Goal: Task Accomplishment & Management: Complete application form

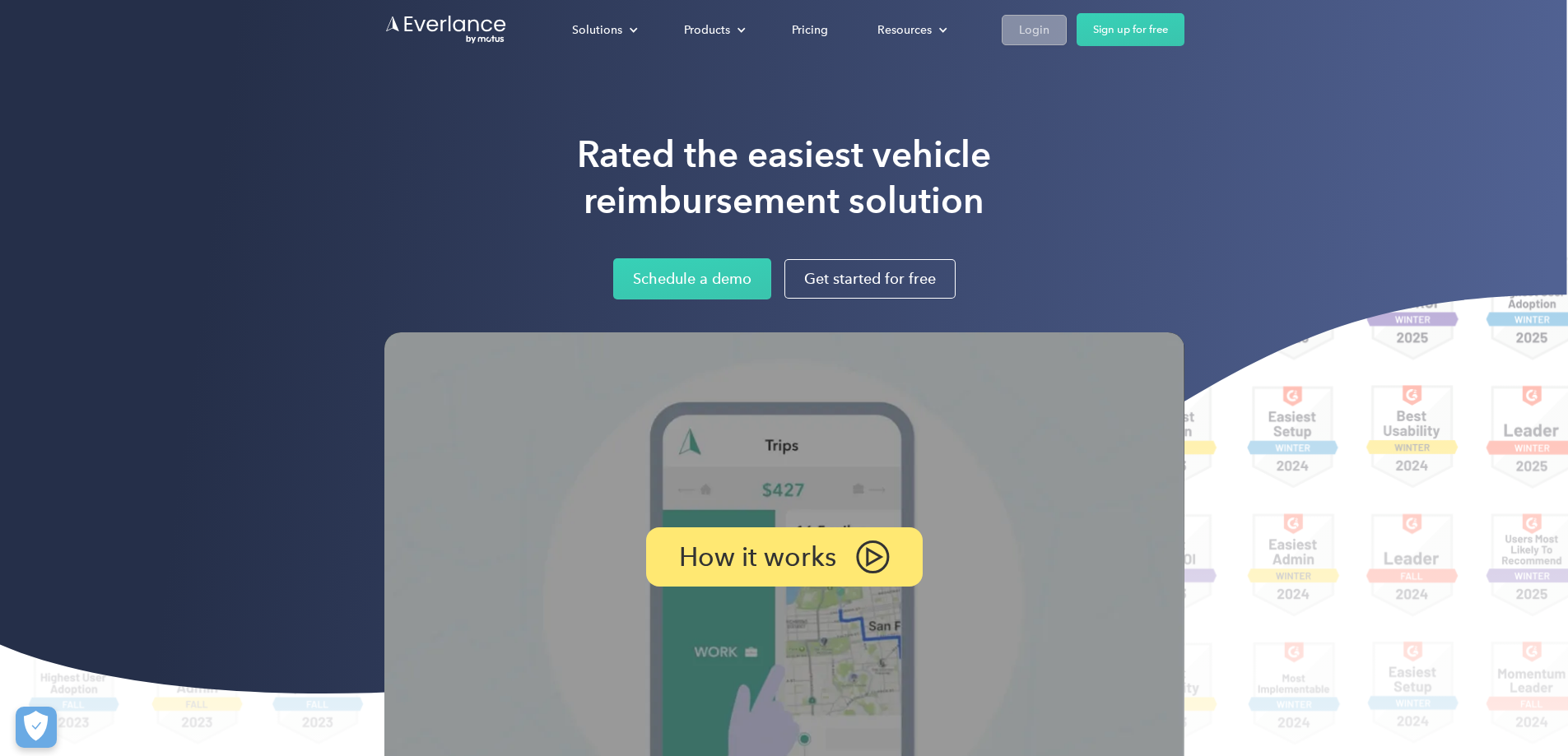
click at [1049, 20] on div "Login" at bounding box center [1034, 30] width 30 height 21
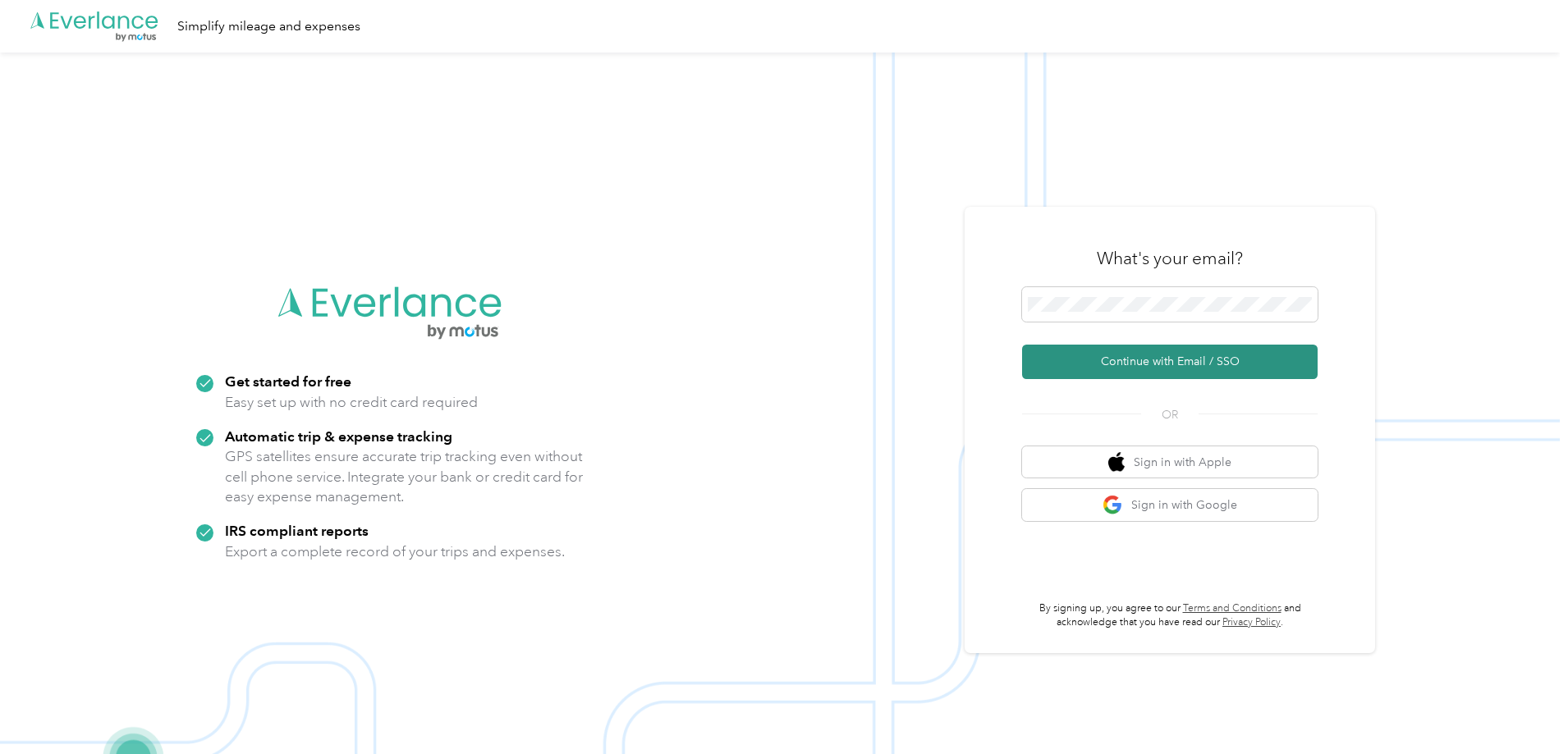
click at [1111, 357] on button "Continue with Email / SSO" at bounding box center [1170, 361] width 295 height 34
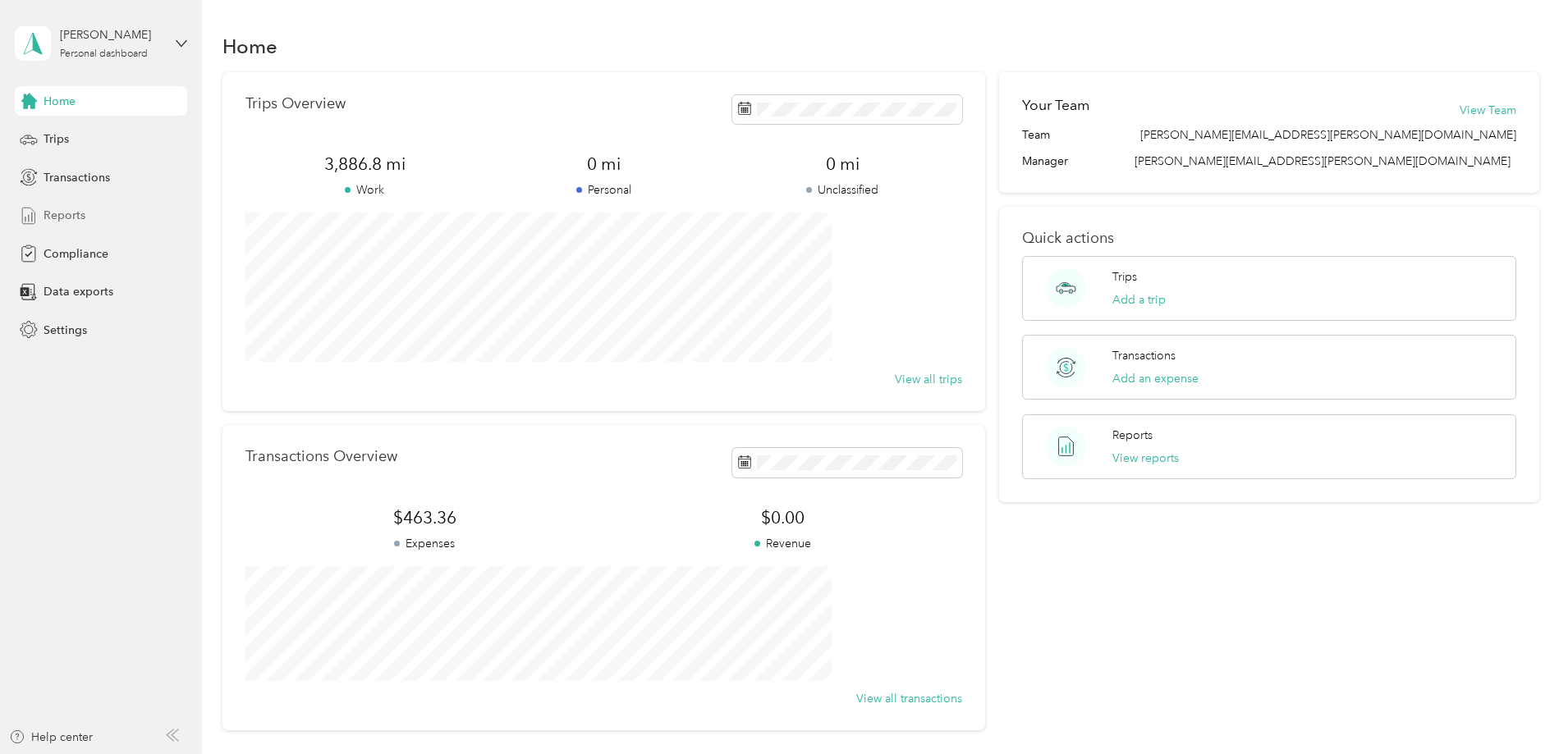
click at [91, 216] on div "Reports" at bounding box center [101, 216] width 172 height 29
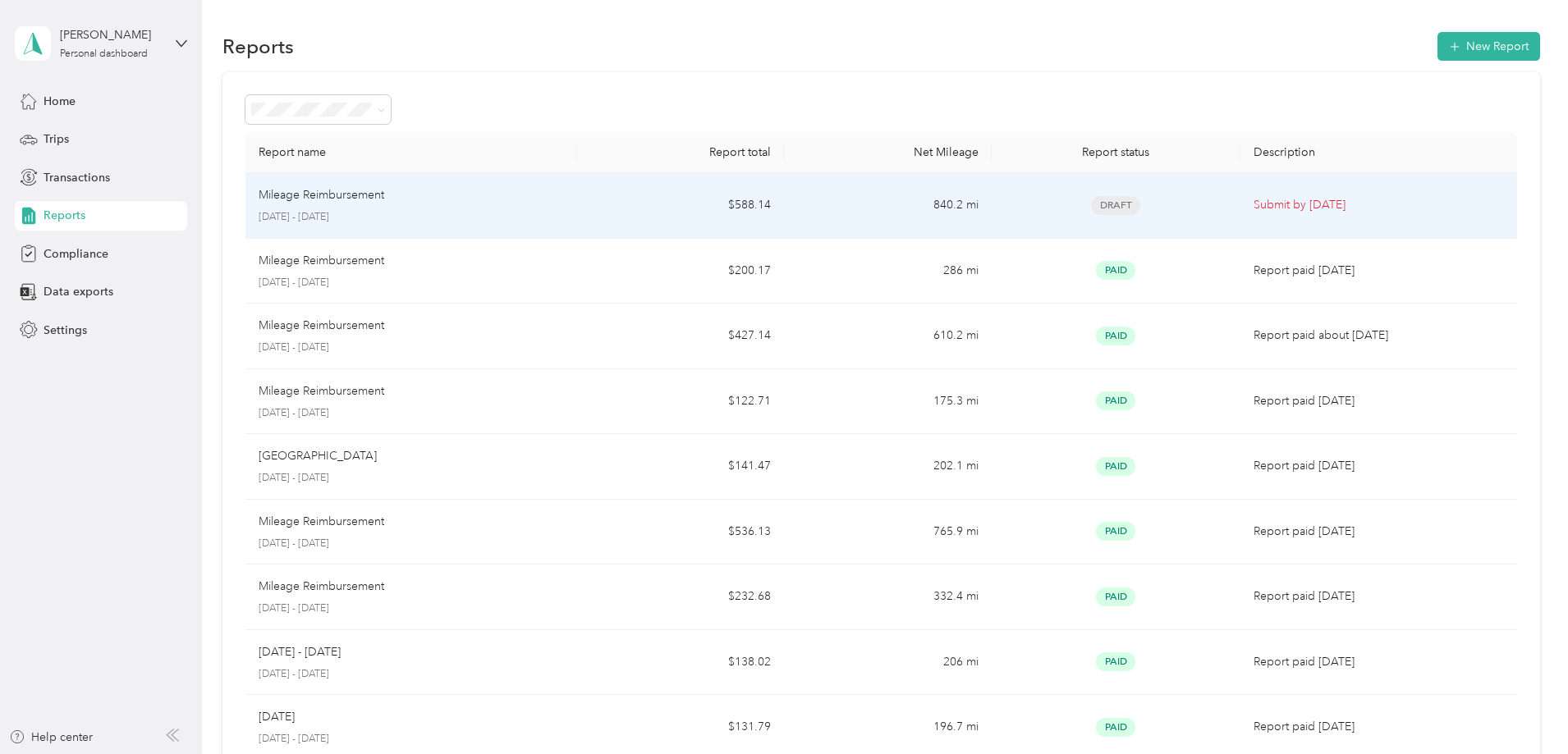
click at [911, 214] on td "840.2 mi" at bounding box center [888, 205] width 207 height 65
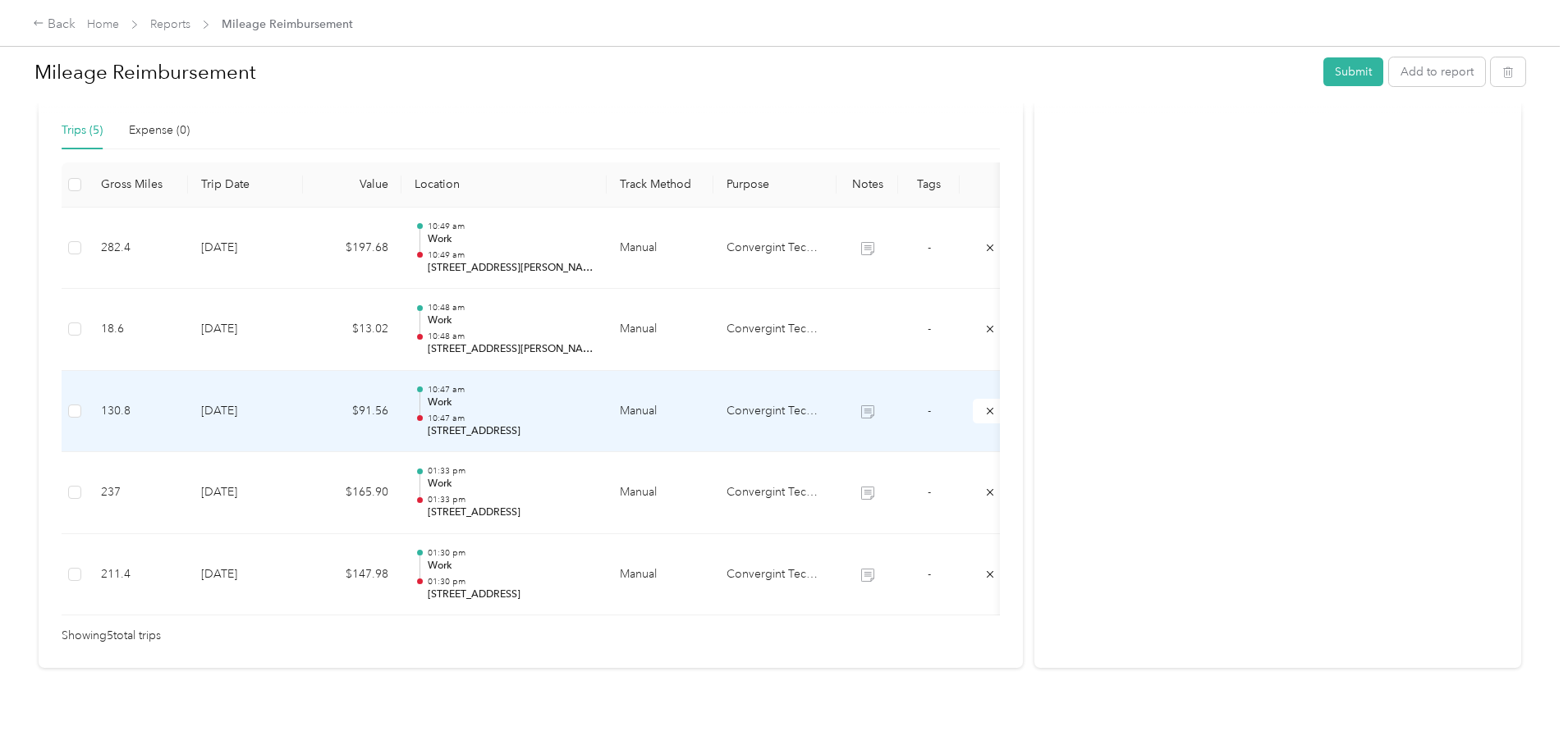
scroll to position [440, 0]
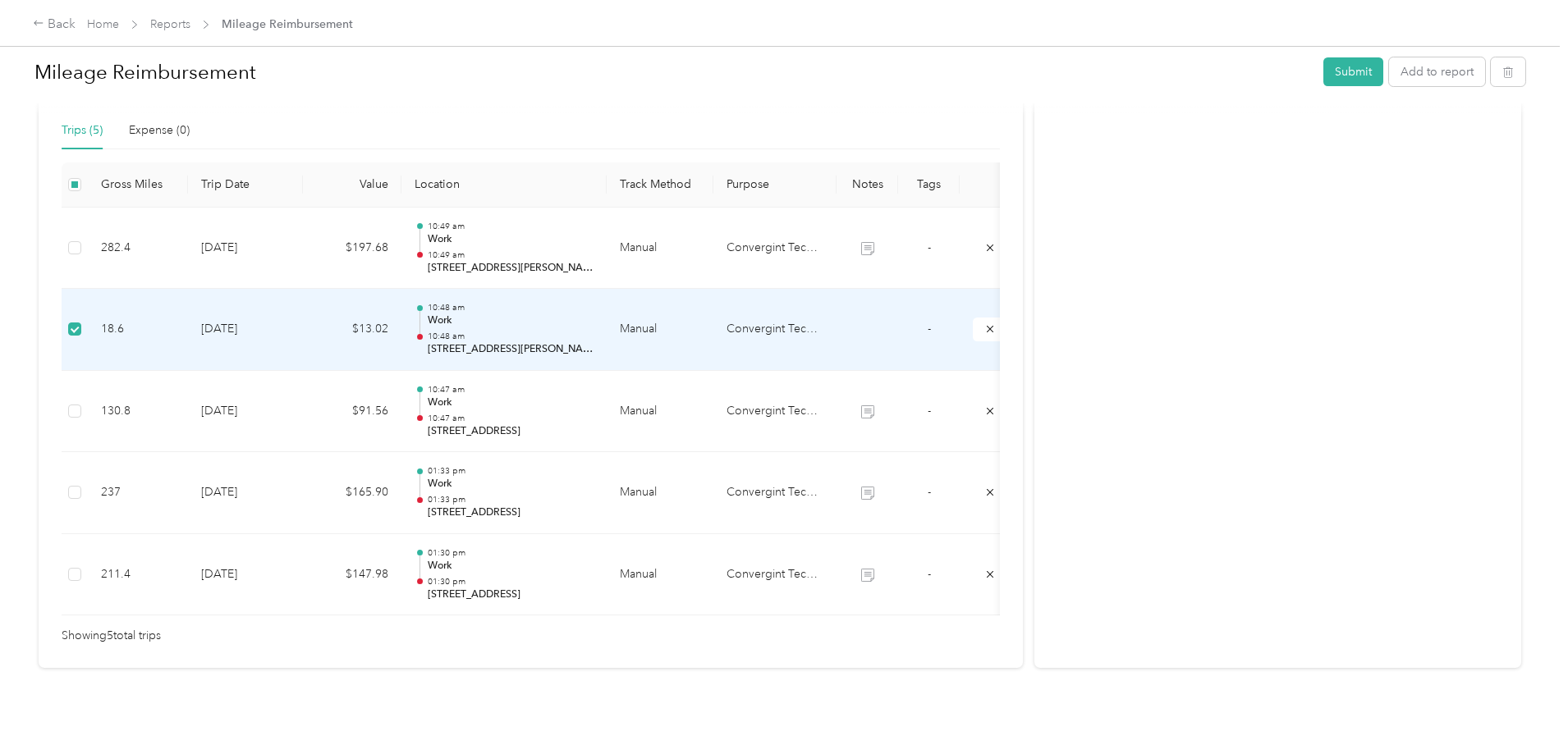
drag, startPoint x: 667, startPoint y: 302, endPoint x: 584, endPoint y: 305, distance: 83.1
click at [584, 305] on div "10:48 am Work 10:48 am 65 Fairchild Street, Daniel Island" at bounding box center [510, 329] width 166 height 55
click at [593, 313] on p "Work" at bounding box center [510, 321] width 166 height 15
click at [557, 302] on div "10:48 am Work 10:48 am 65 Fairchild Street, Daniel Island" at bounding box center [503, 329] width 179 height 55
click at [188, 319] on td "18.6" at bounding box center [138, 329] width 100 height 82
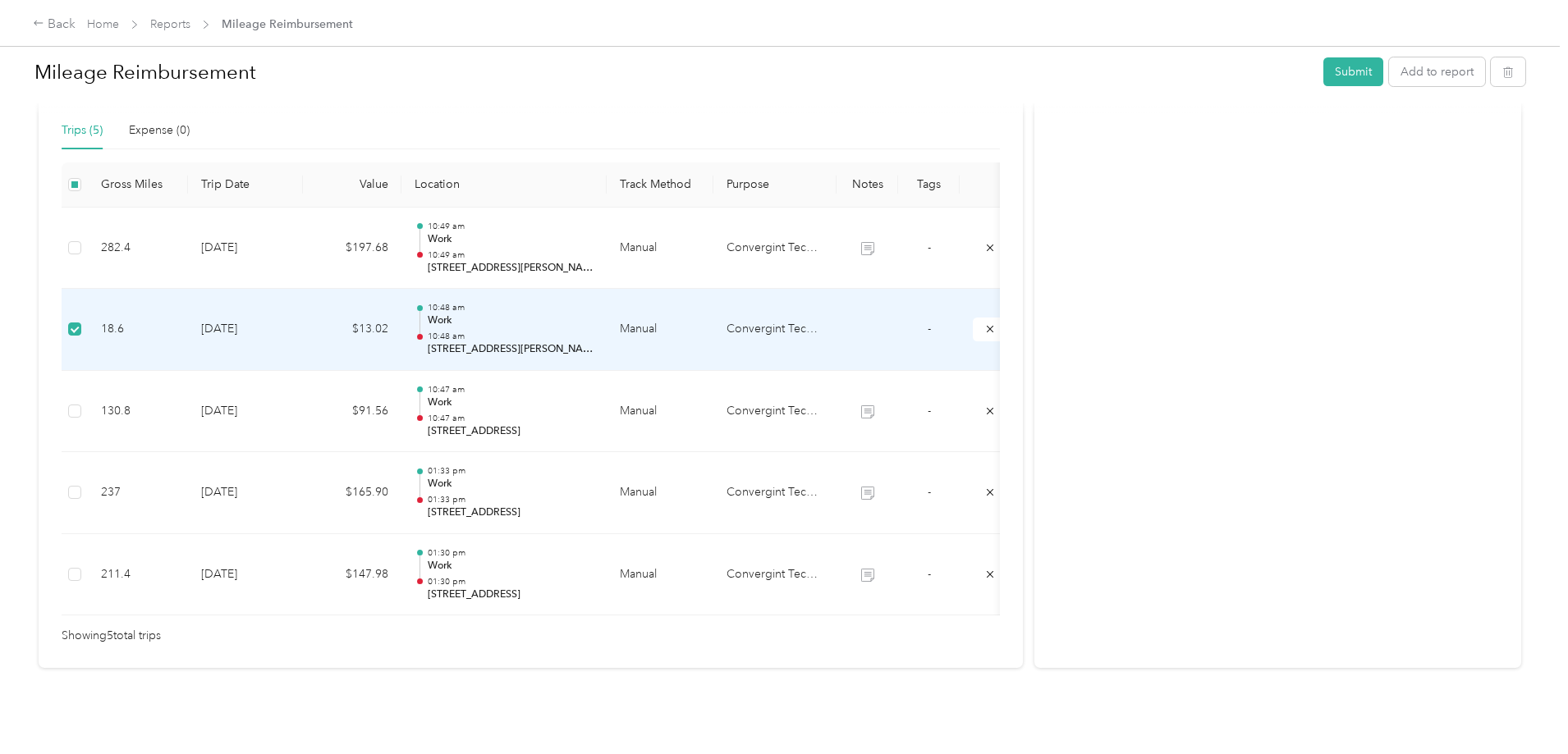
click at [188, 302] on td "18.6" at bounding box center [138, 329] width 100 height 82
drag, startPoint x: 213, startPoint y: 309, endPoint x: 548, endPoint y: 316, distance: 335.1
click at [425, 316] on div at bounding box center [419, 331] width 10 height 52
click at [579, 302] on p "10:48 am" at bounding box center [510, 307] width 166 height 11
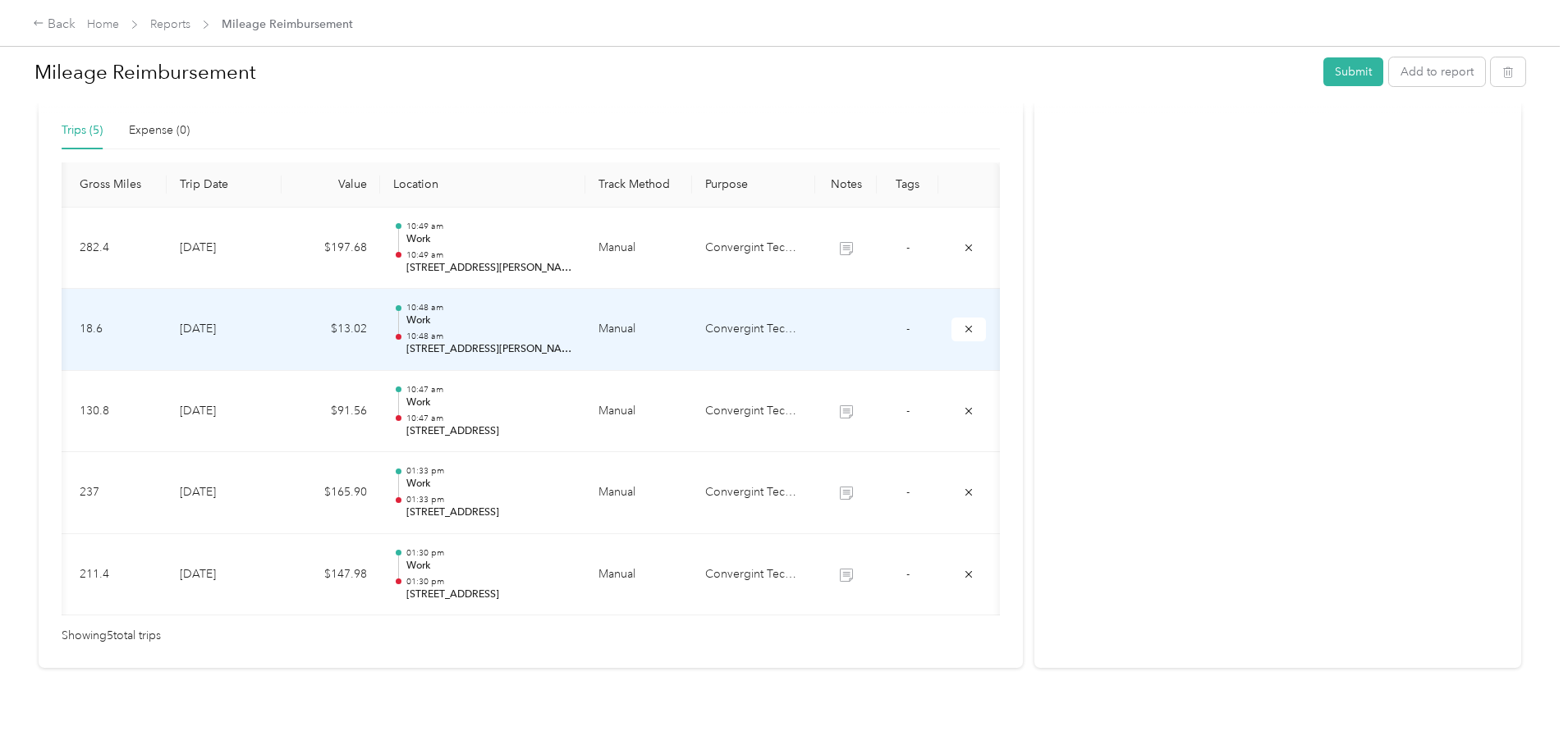
scroll to position [0, 198]
click at [963, 324] on icon "submit" at bounding box center [969, 329] width 11 height 11
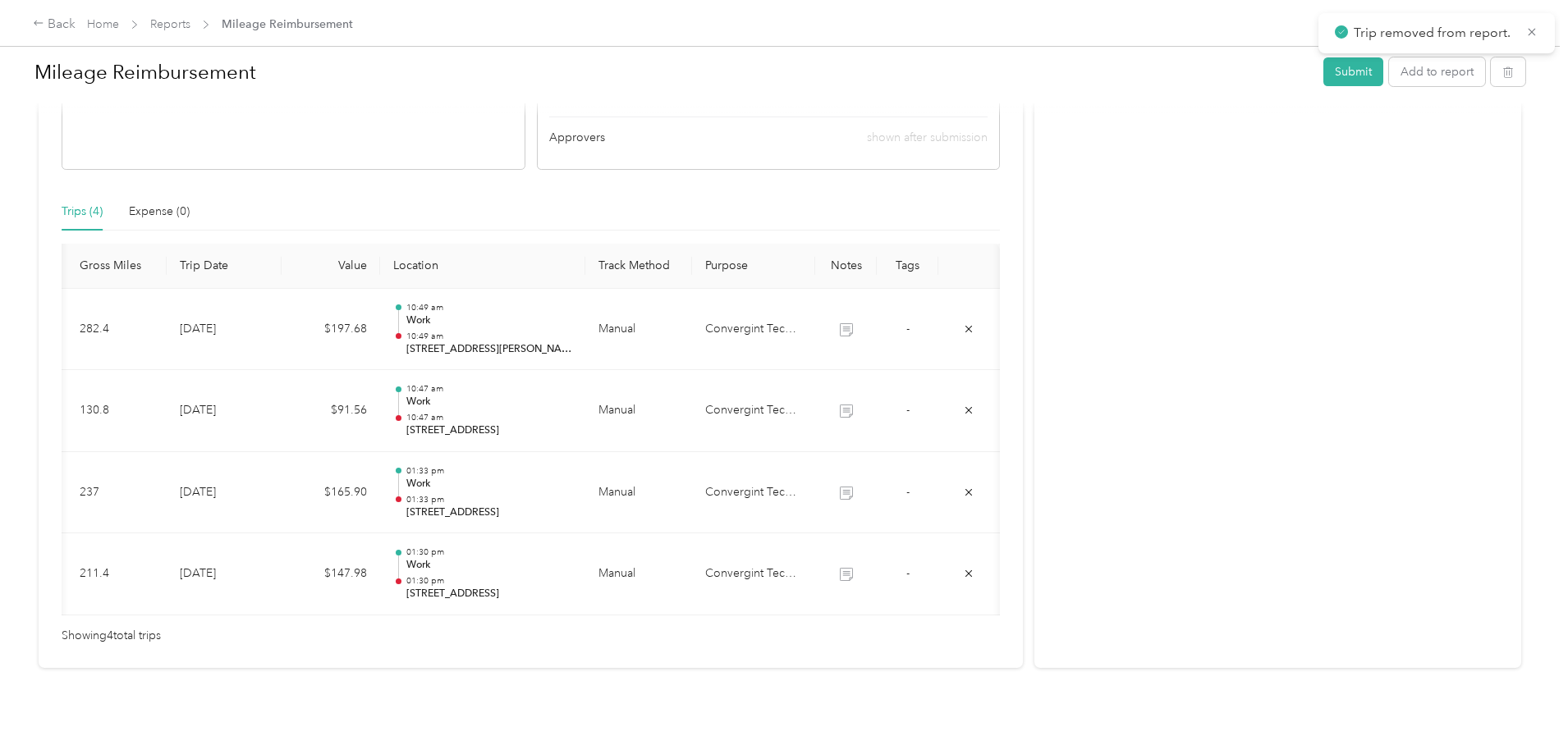
scroll to position [0, 0]
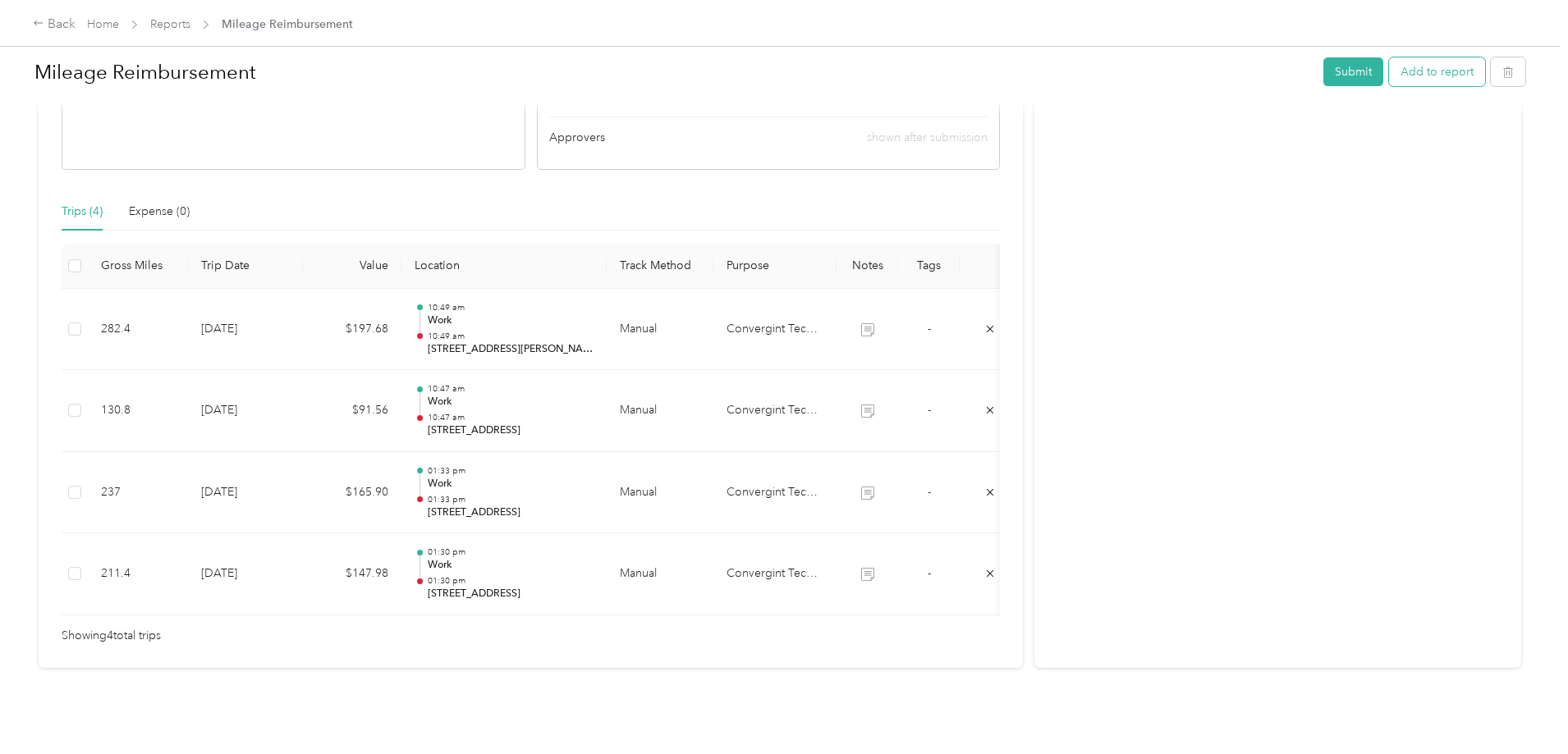
click at [1389, 75] on button "Add to report" at bounding box center [1437, 72] width 97 height 28
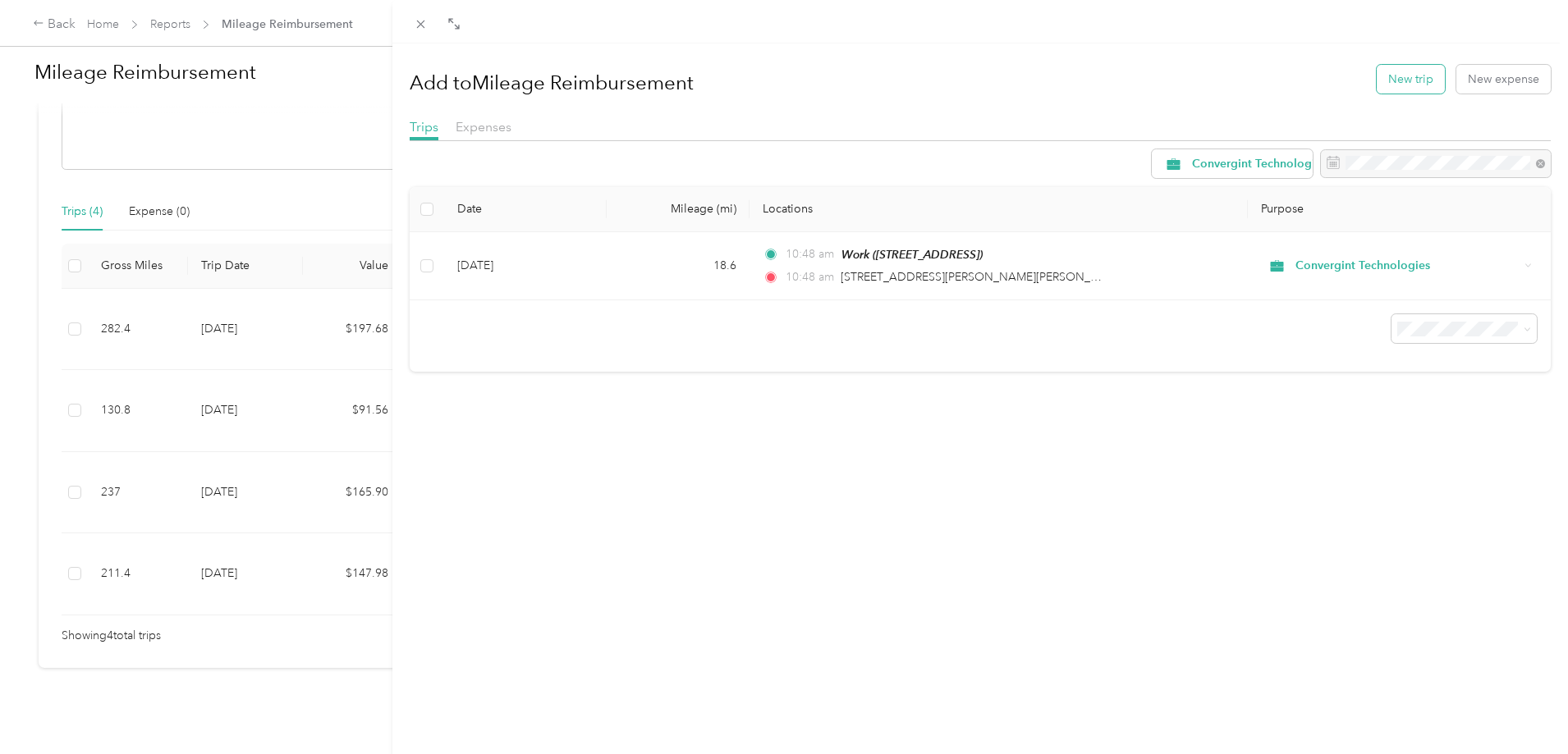
click at [1401, 80] on button "New trip" at bounding box center [1411, 79] width 68 height 28
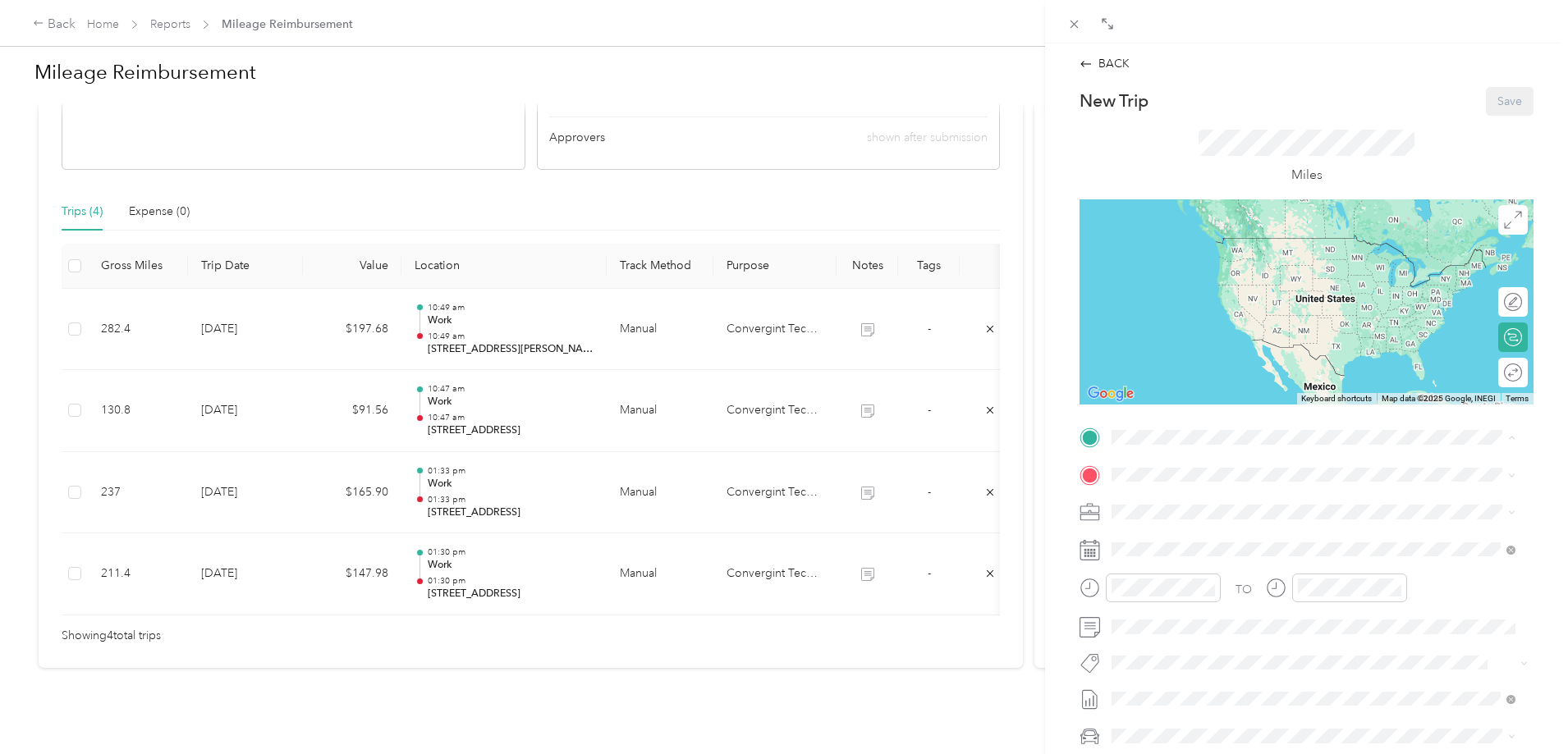
click at [1242, 521] on span "2456 Remount Rd, North Charleston, SC, United States , 29406, North Charleston,…" at bounding box center [1307, 529] width 328 height 31
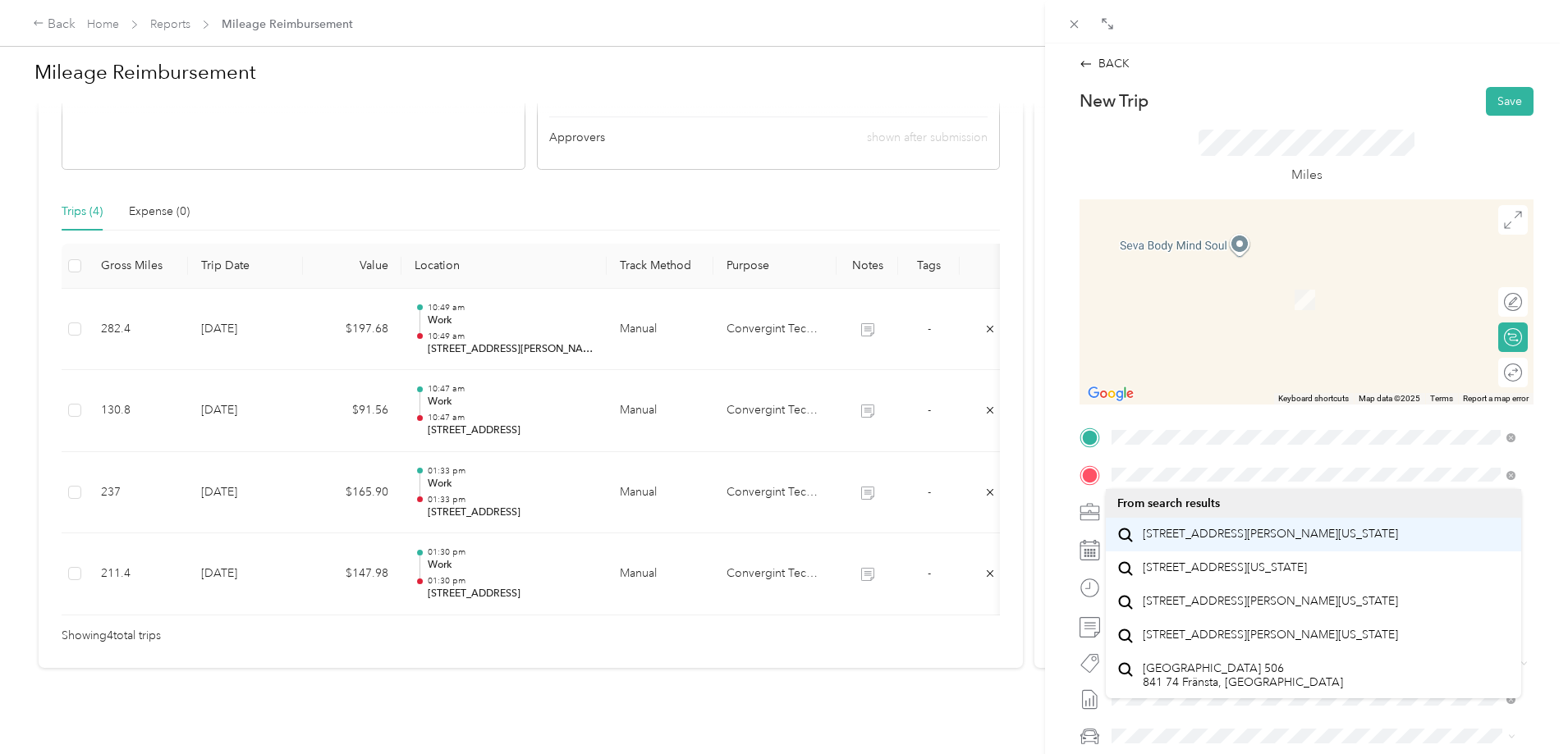
click at [1333, 542] on span "506 North Guignard Drive Sumter, South Carolina 29150, United States" at bounding box center [1271, 535] width 255 height 15
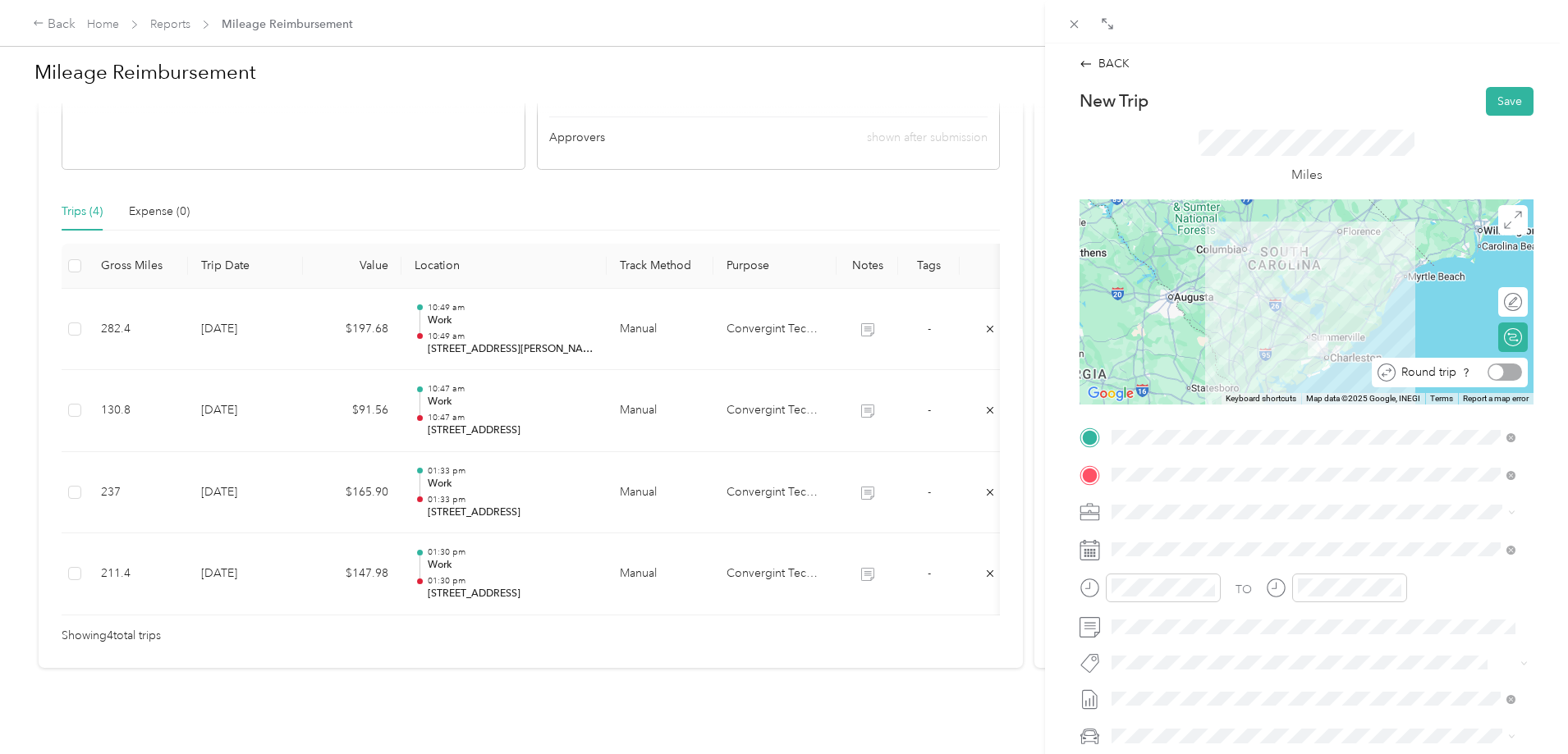
click at [1492, 369] on div at bounding box center [1505, 372] width 34 height 17
click at [1499, 103] on button "Save" at bounding box center [1509, 101] width 47 height 28
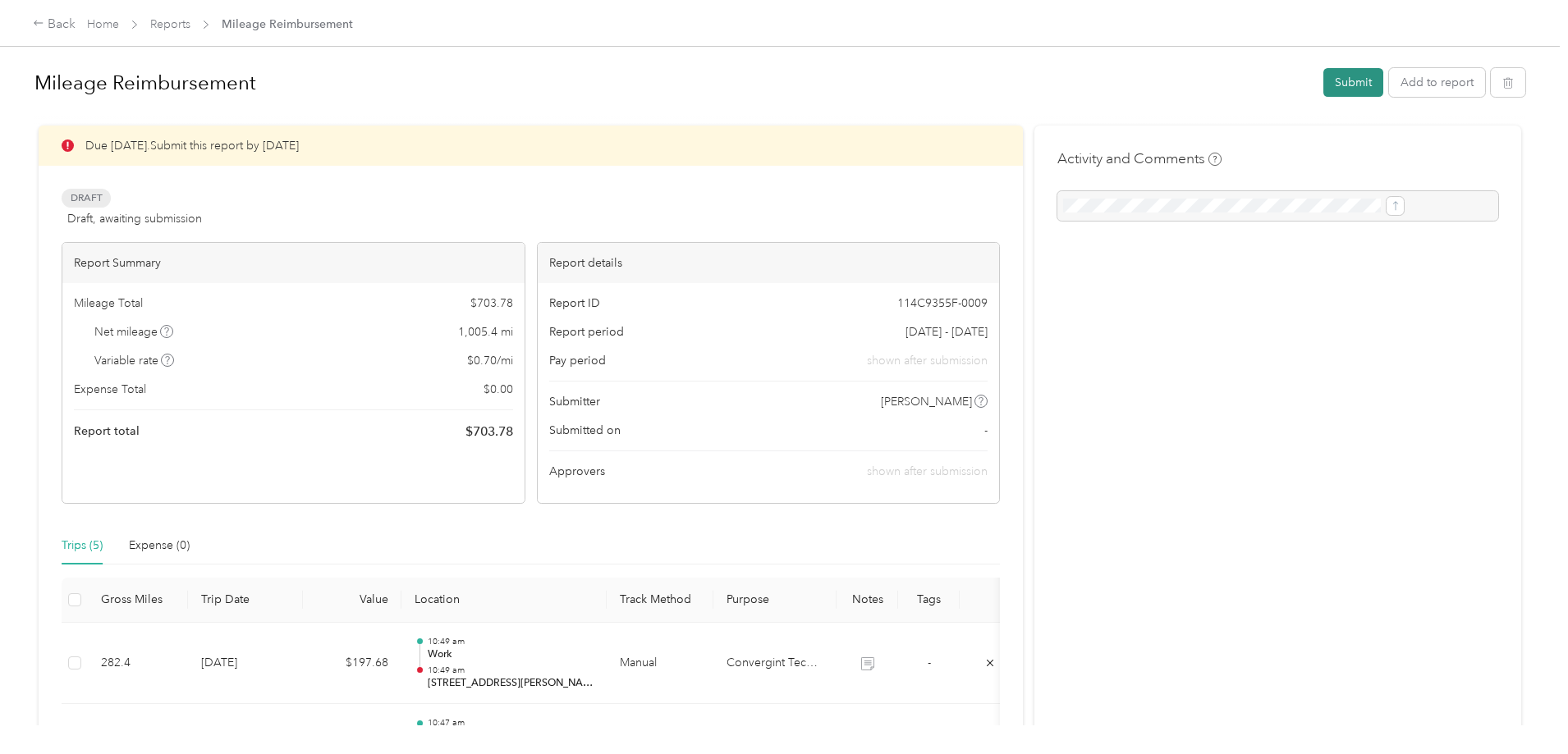
click at [1324, 83] on button "Submit" at bounding box center [1353, 82] width 60 height 28
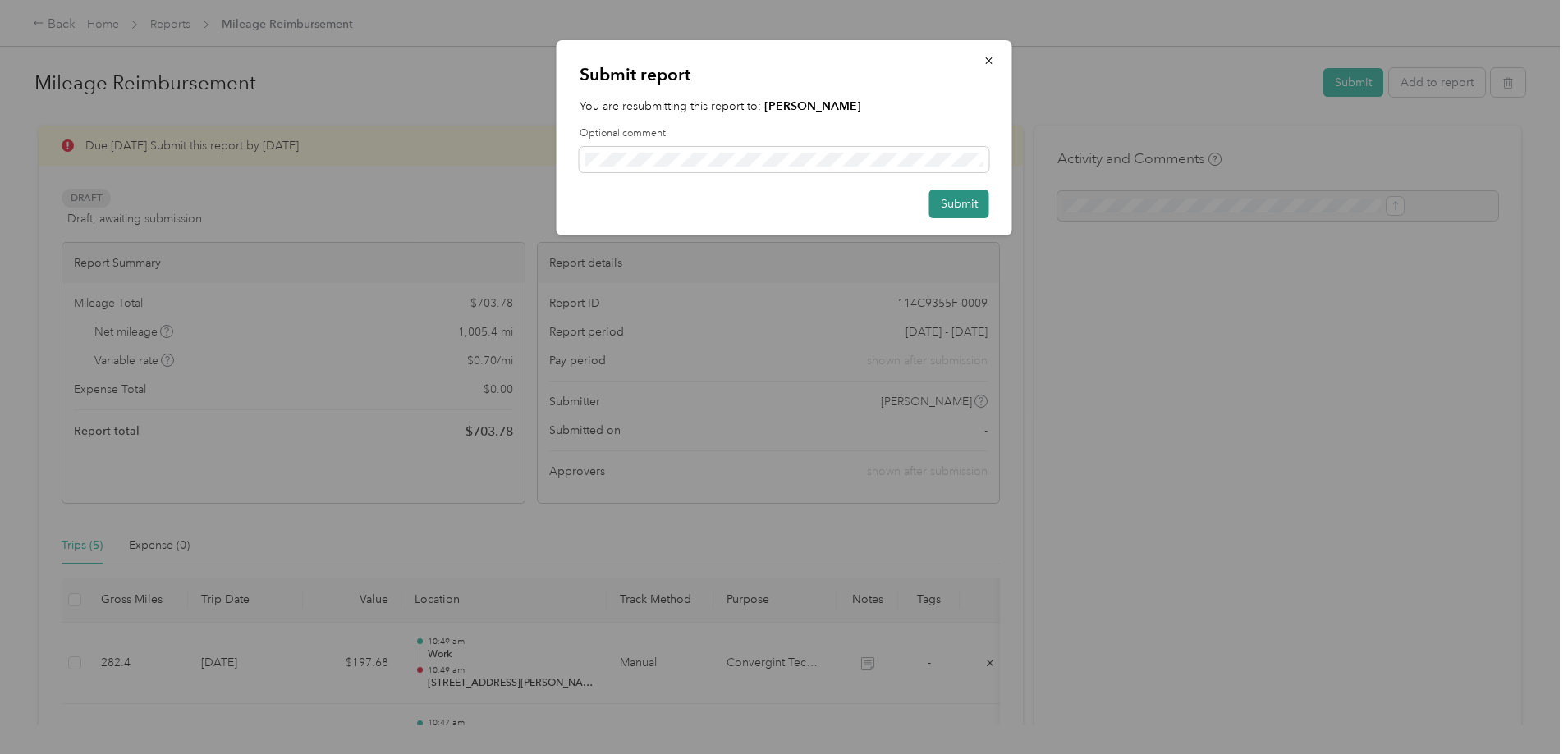
click at [959, 206] on button "Submit" at bounding box center [959, 203] width 60 height 28
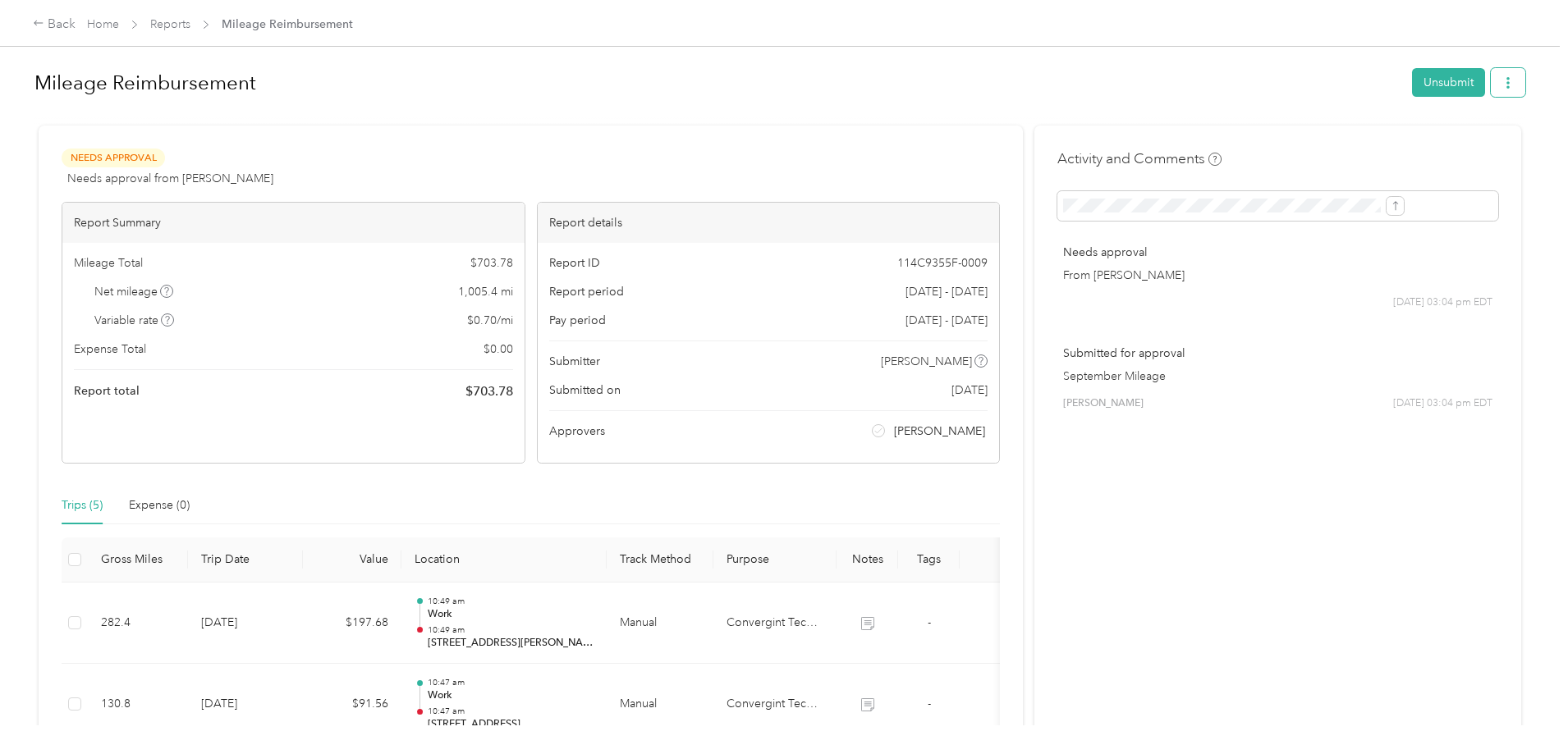
click at [1491, 83] on button "button" at bounding box center [1508, 82] width 34 height 28
click at [1076, 70] on h1 "Mileage Reimbursement" at bounding box center [717, 83] width 1366 height 40
click at [119, 25] on link "Home" at bounding box center [103, 24] width 32 height 14
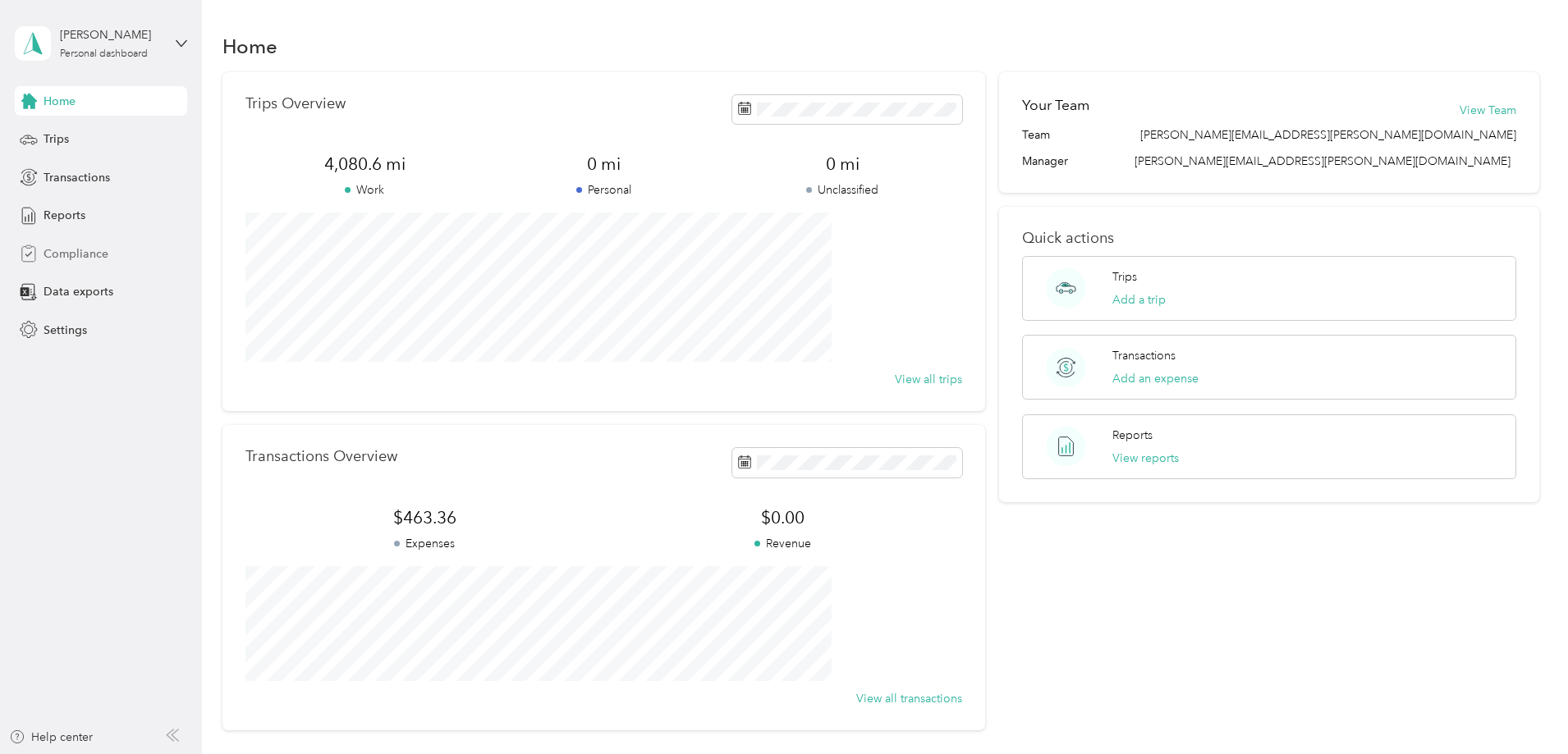
click at [109, 251] on div "Compliance" at bounding box center [101, 253] width 172 height 29
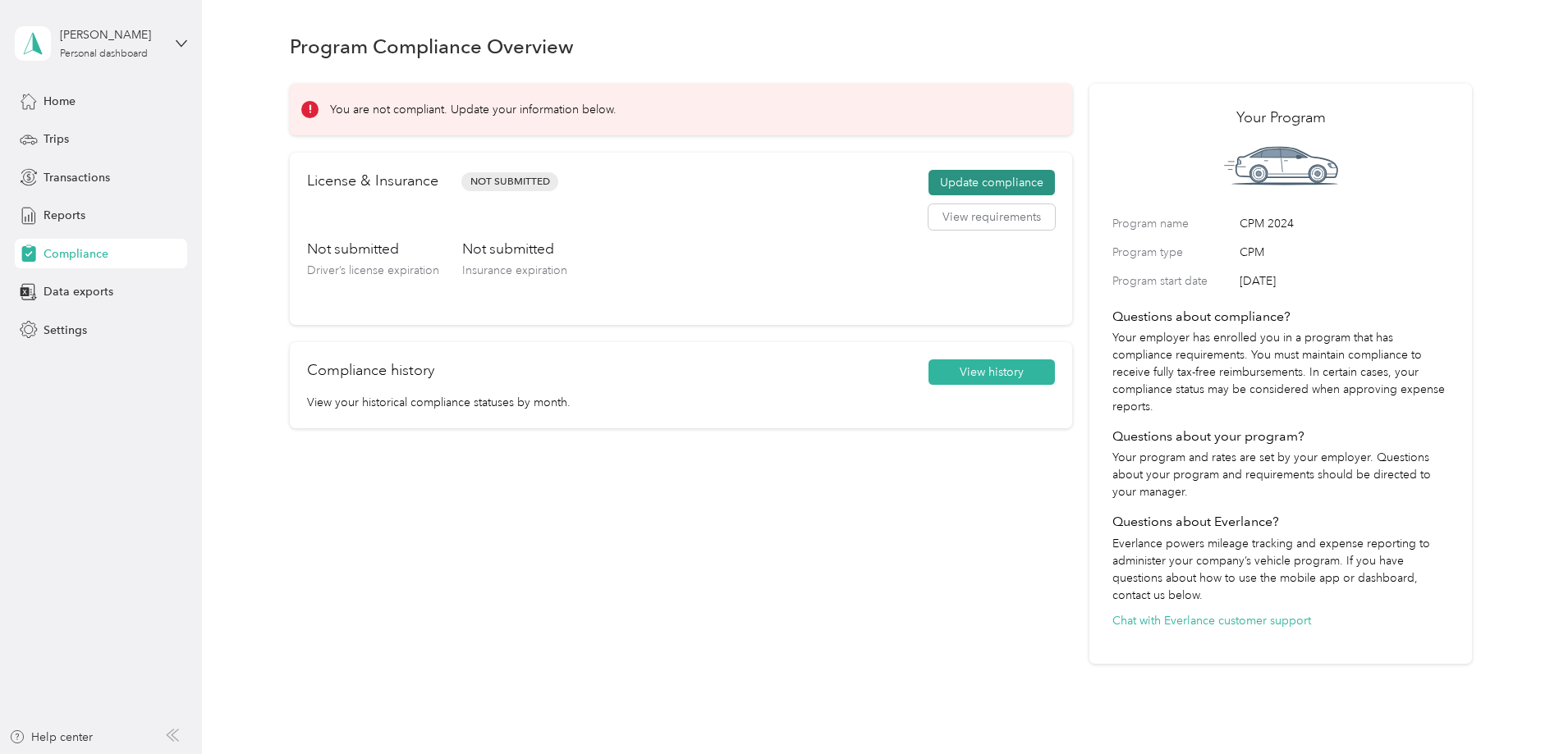
click at [955, 184] on button "Update compliance" at bounding box center [992, 184] width 127 height 26
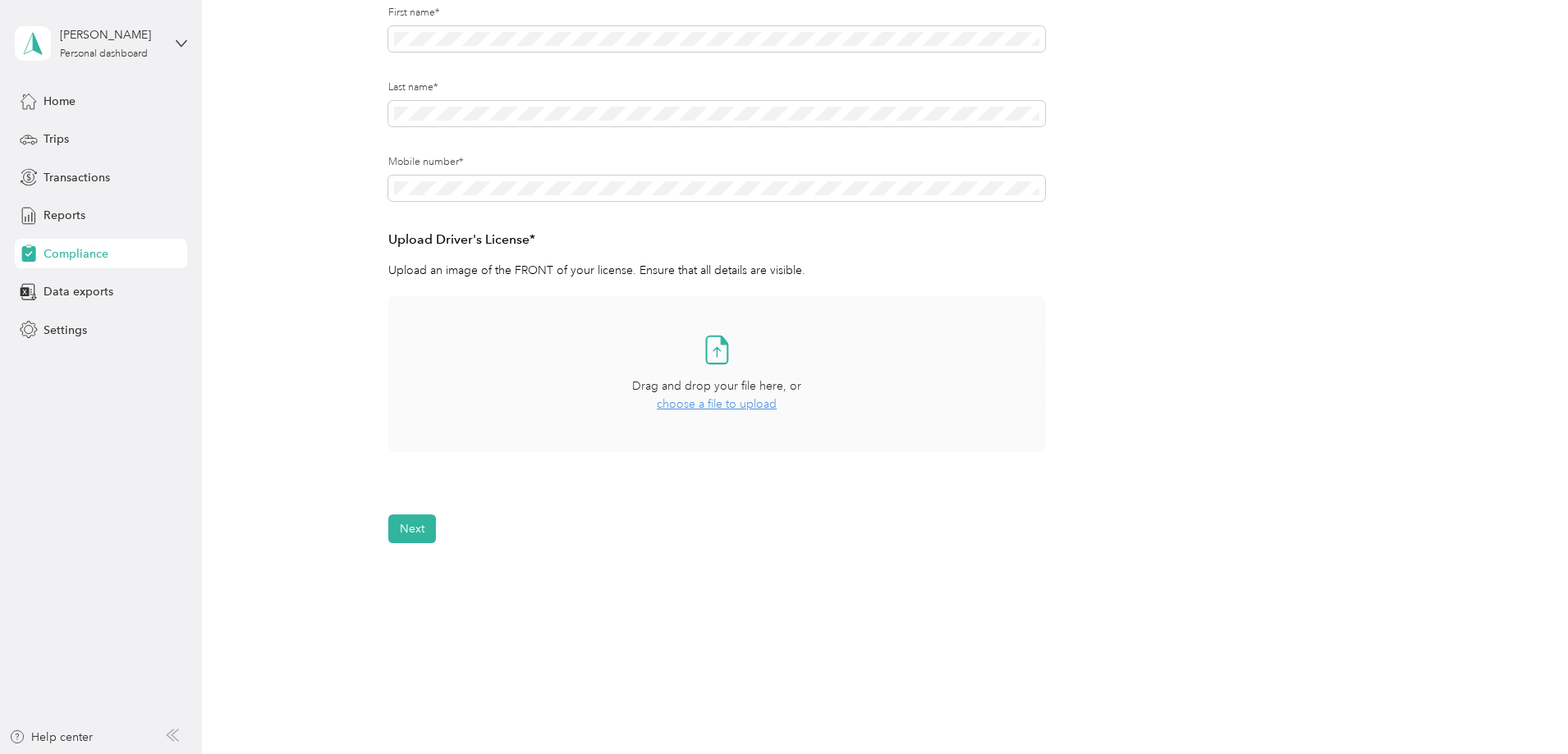
scroll to position [246, 0]
click at [705, 391] on span "Drag and drop your file here, or" at bounding box center [716, 384] width 169 height 14
click at [725, 400] on span "choose a file to upload" at bounding box center [716, 402] width 120 height 14
click at [716, 388] on span "Drag and drop your file here, or" at bounding box center [716, 384] width 169 height 14
click at [704, 401] on span "choose a file to upload" at bounding box center [716, 402] width 120 height 14
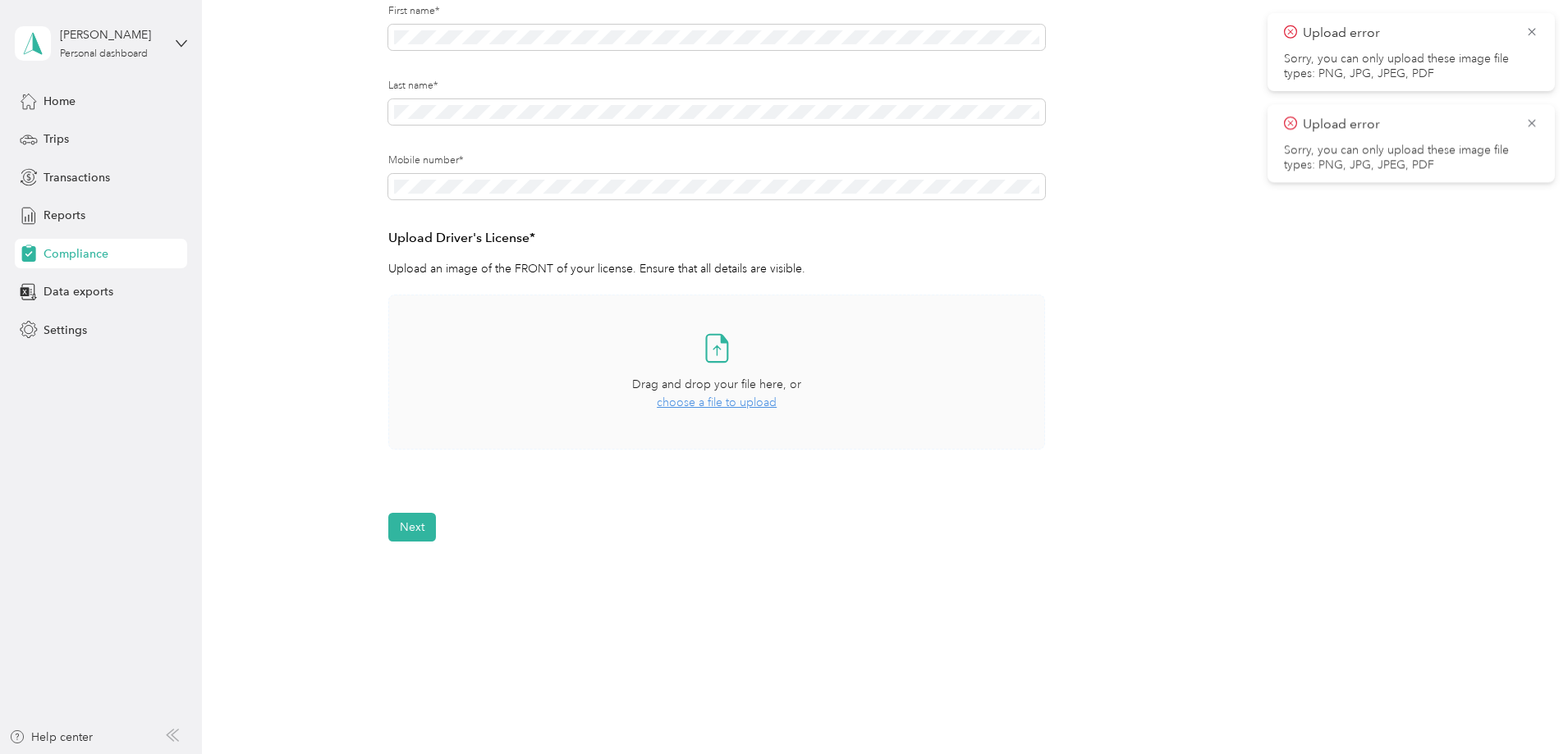
click at [723, 388] on span "Drag and drop your file here, or" at bounding box center [716, 384] width 169 height 14
click at [413, 576] on button "Next" at bounding box center [412, 575] width 47 height 28
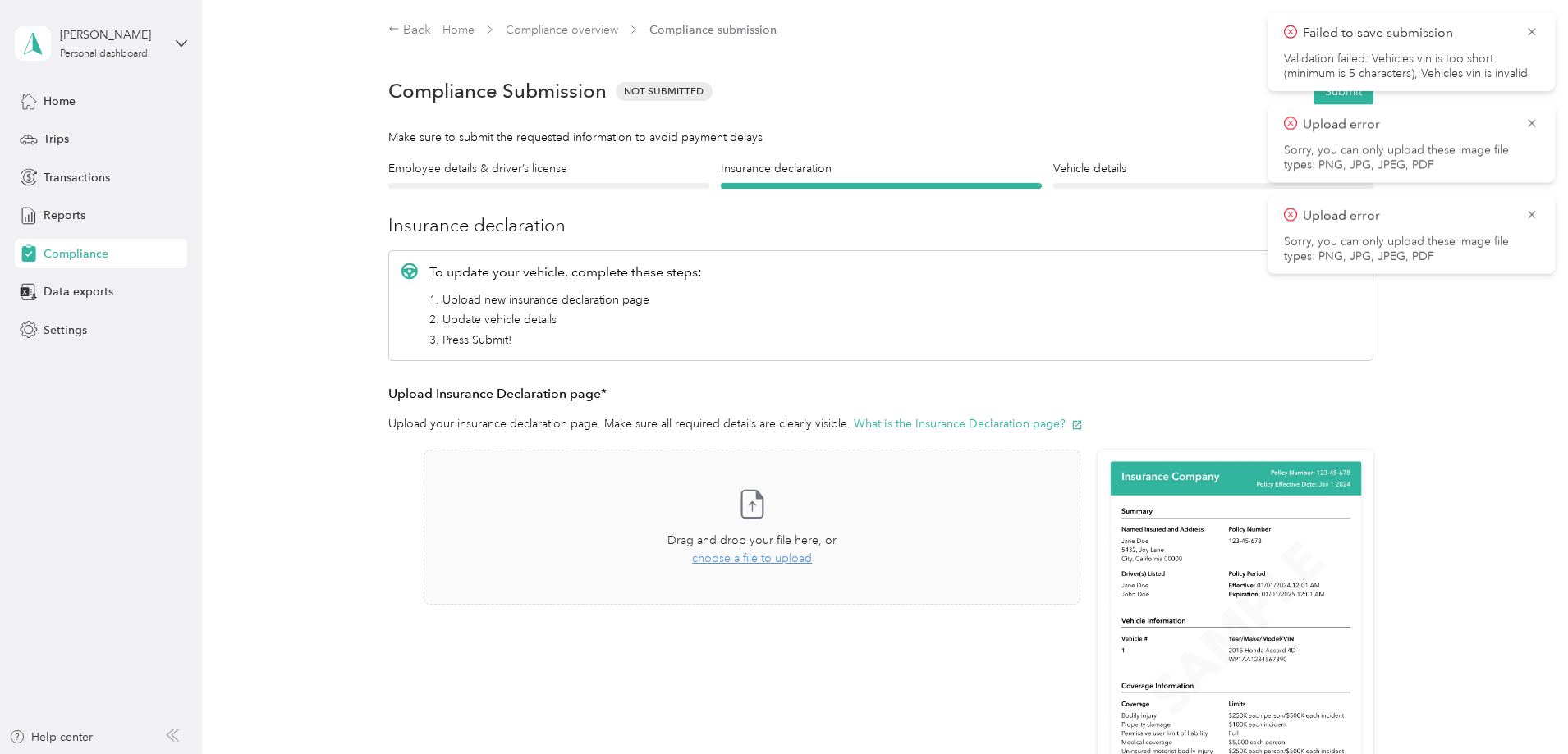
drag, startPoint x: 978, startPoint y: 425, endPoint x: 790, endPoint y: 314, distance: 218.3
click at [790, 314] on div "To update your vehicle, complete these steps: 1. Upload new insurance declarati…" at bounding box center [880, 306] width 985 height 110
click at [915, 419] on button "What is the Insurance Declaration page?" at bounding box center [968, 424] width 229 height 17
click at [1534, 32] on icon at bounding box center [1532, 32] width 13 height 15
click at [1532, 30] on icon at bounding box center [1532, 32] width 13 height 15
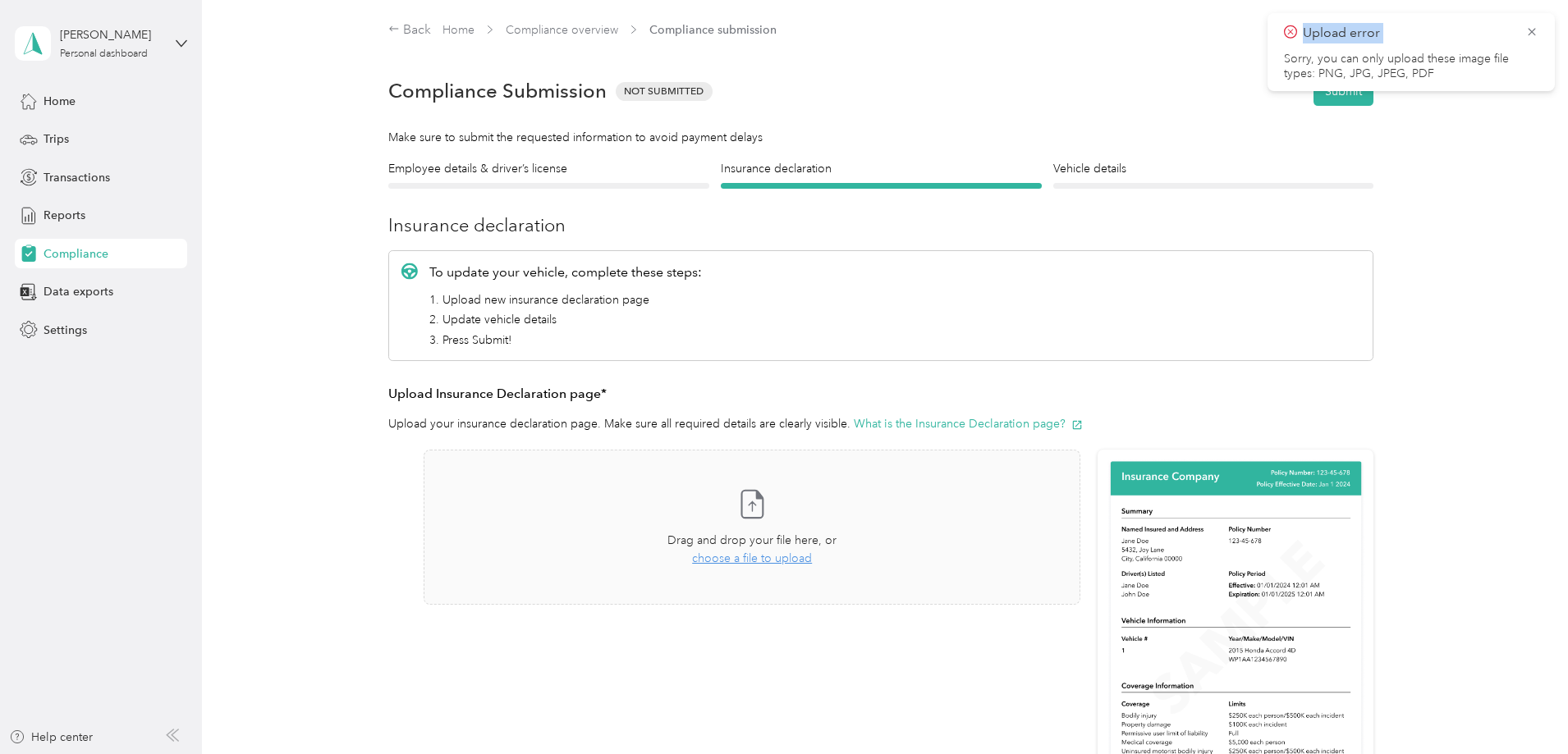
click at [1532, 30] on icon at bounding box center [1532, 32] width 13 height 15
click at [1118, 168] on h4 "Vehicle details" at bounding box center [1213, 168] width 321 height 17
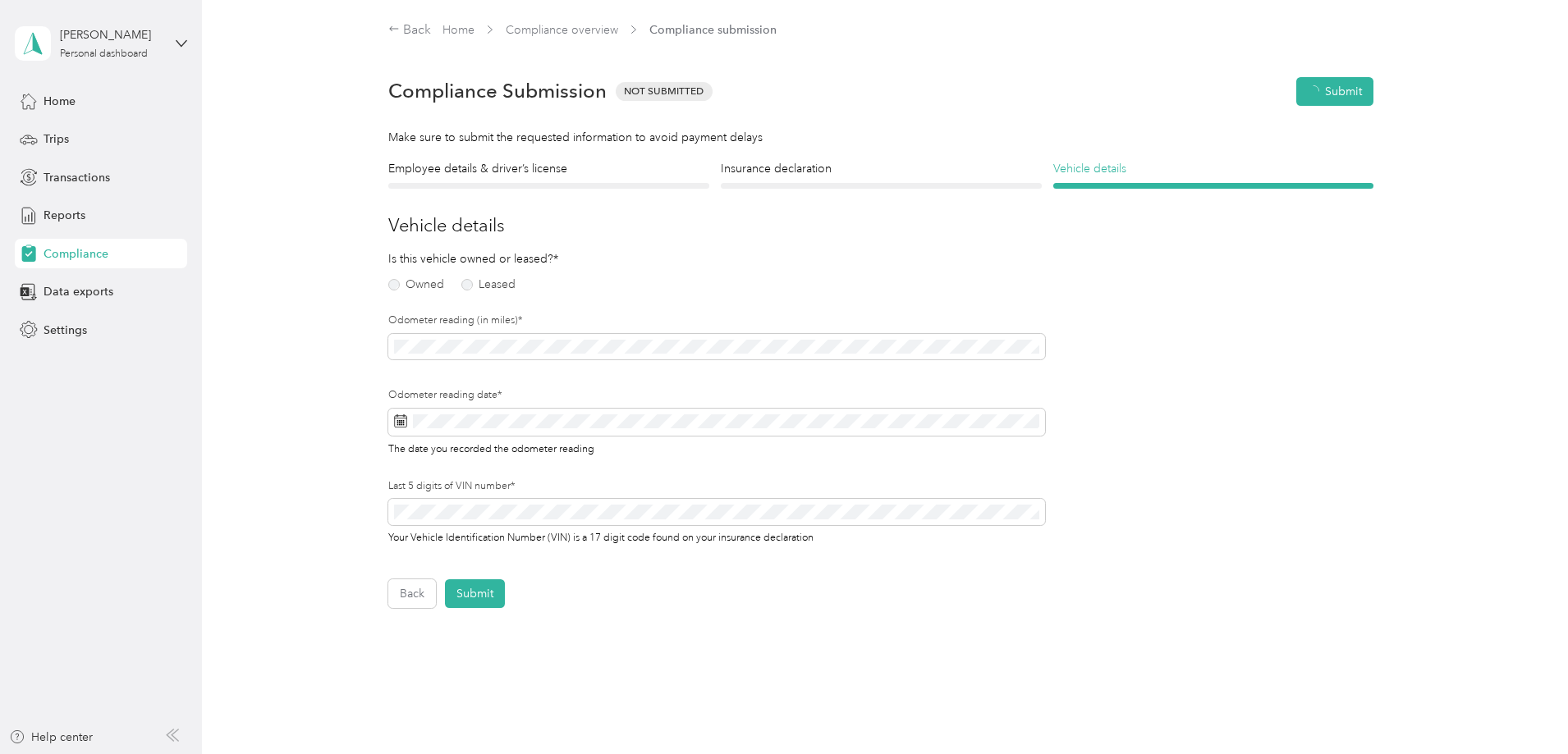
scroll to position [21, 0]
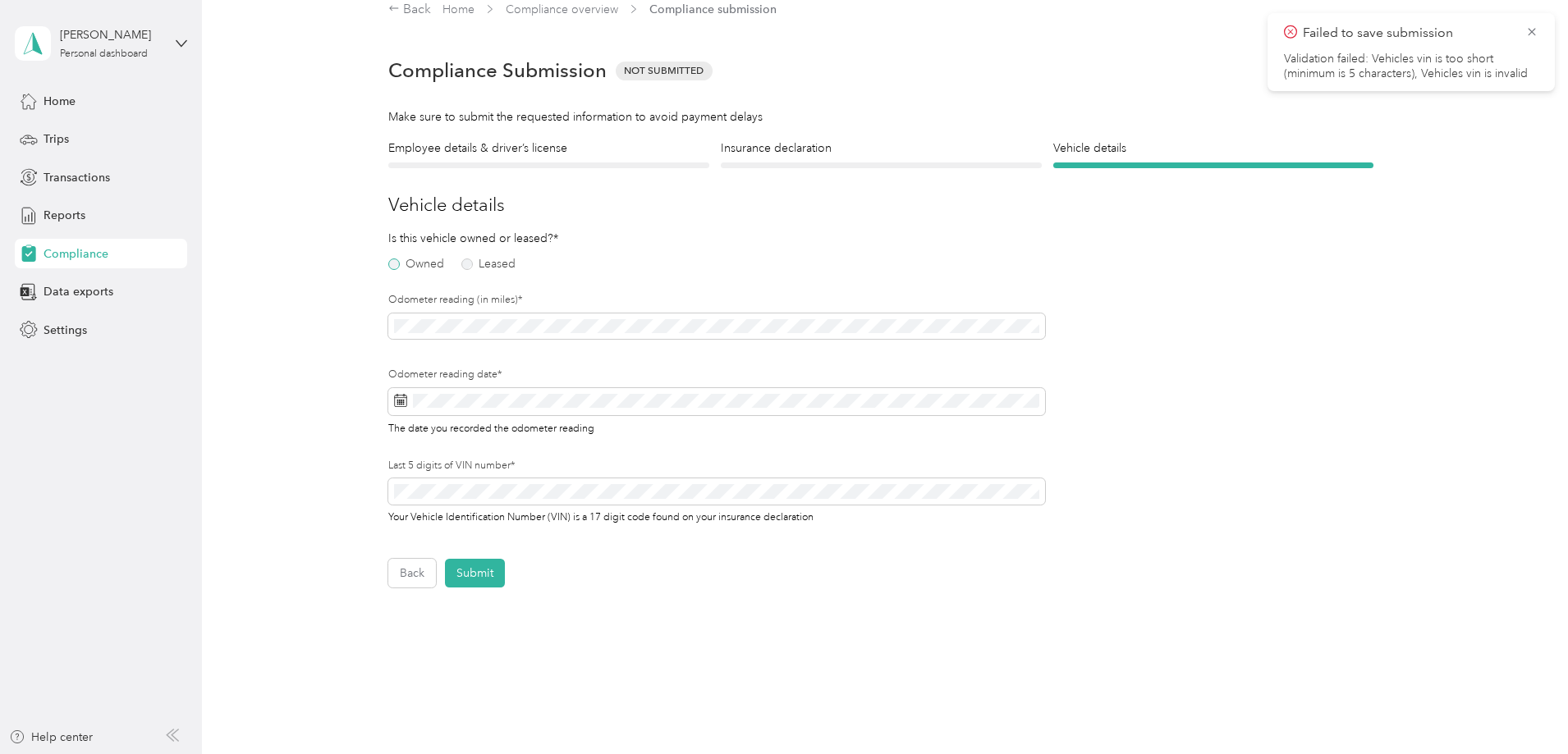
click at [400, 268] on label "Owned" at bounding box center [415, 264] width 56 height 11
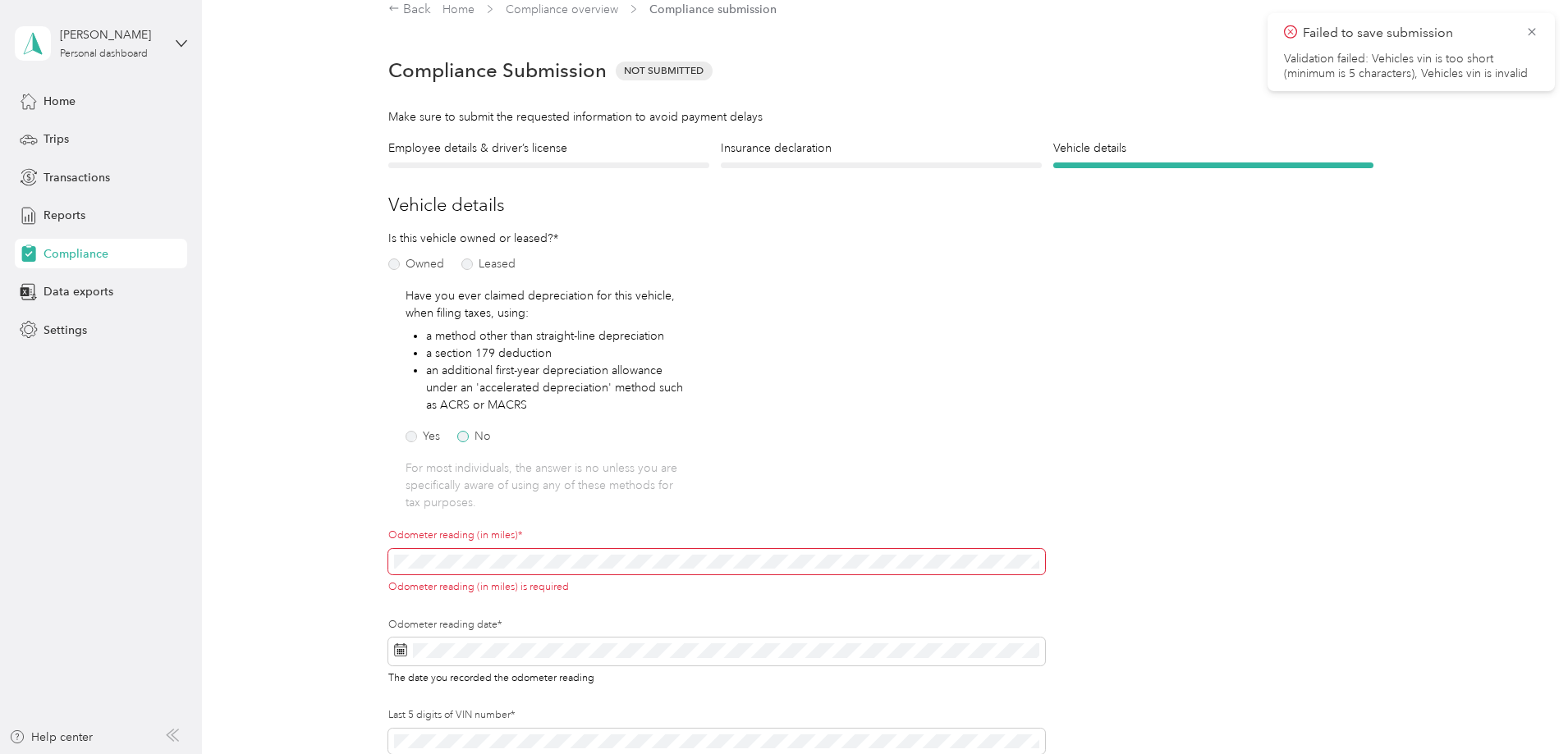
click at [475, 435] on label "No" at bounding box center [474, 437] width 34 height 11
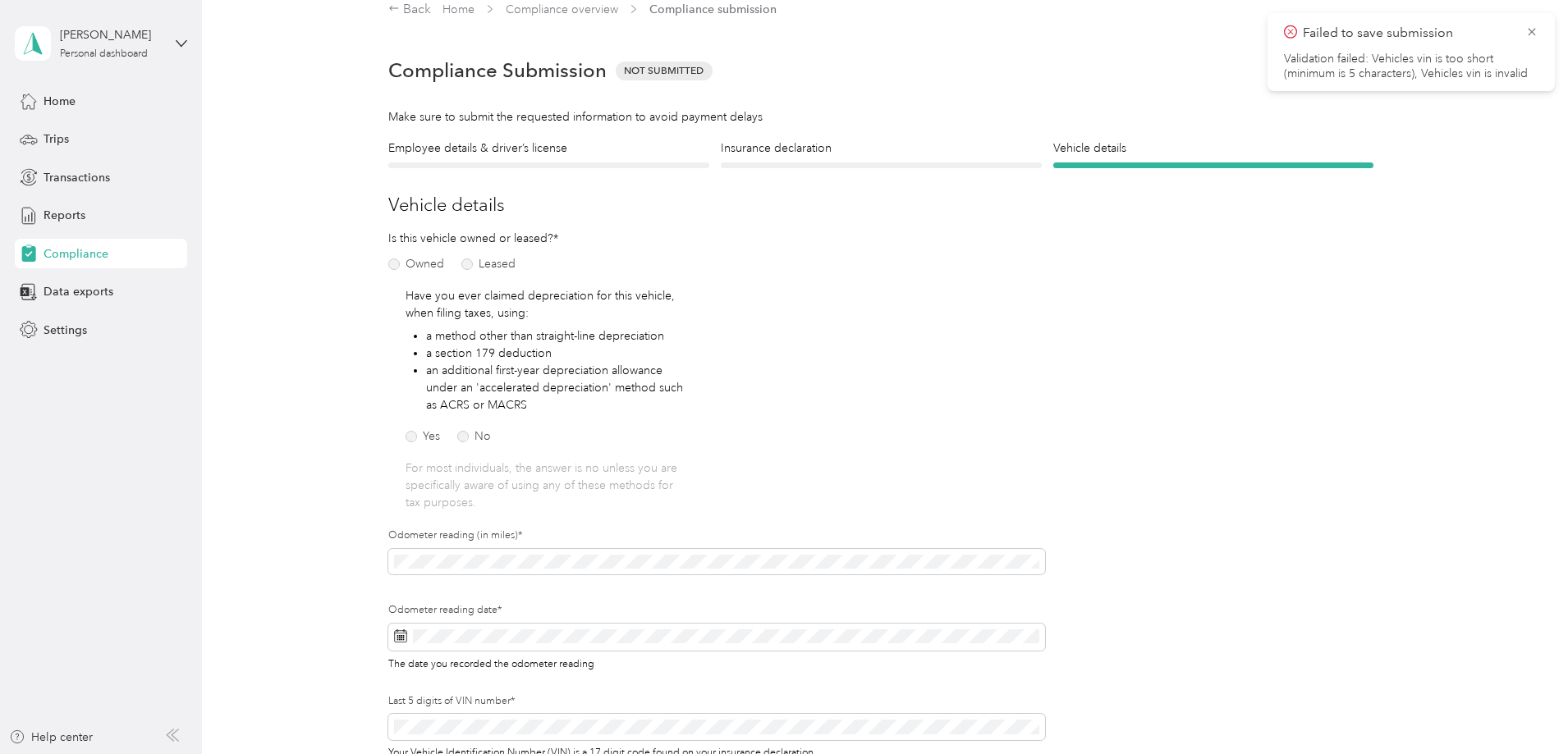
click at [1024, 457] on div "Is this vehicle owned or leased?* Owned Leased Have you ever claimed depreciati…" at bounding box center [716, 506] width 657 height 553
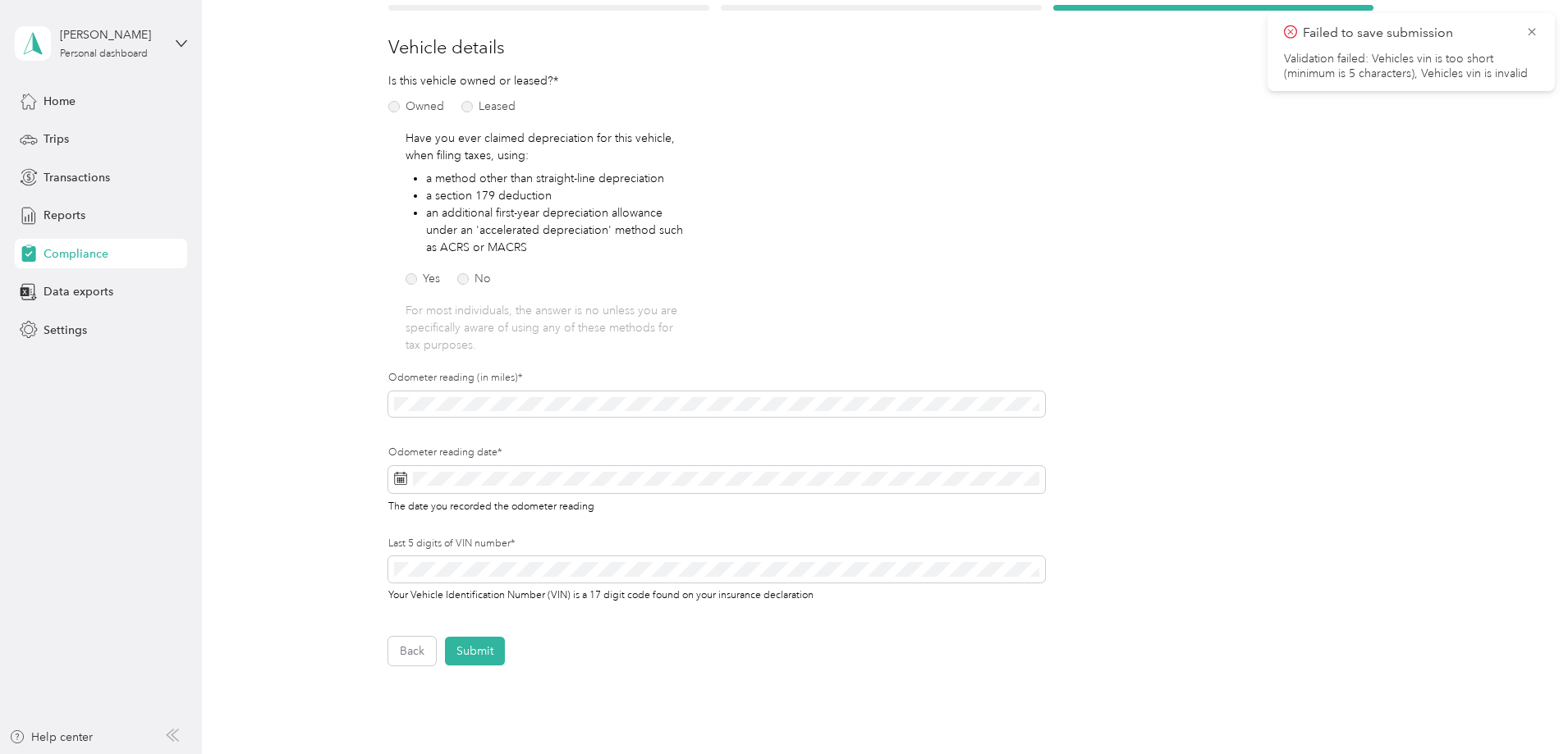
scroll to position [184, 0]
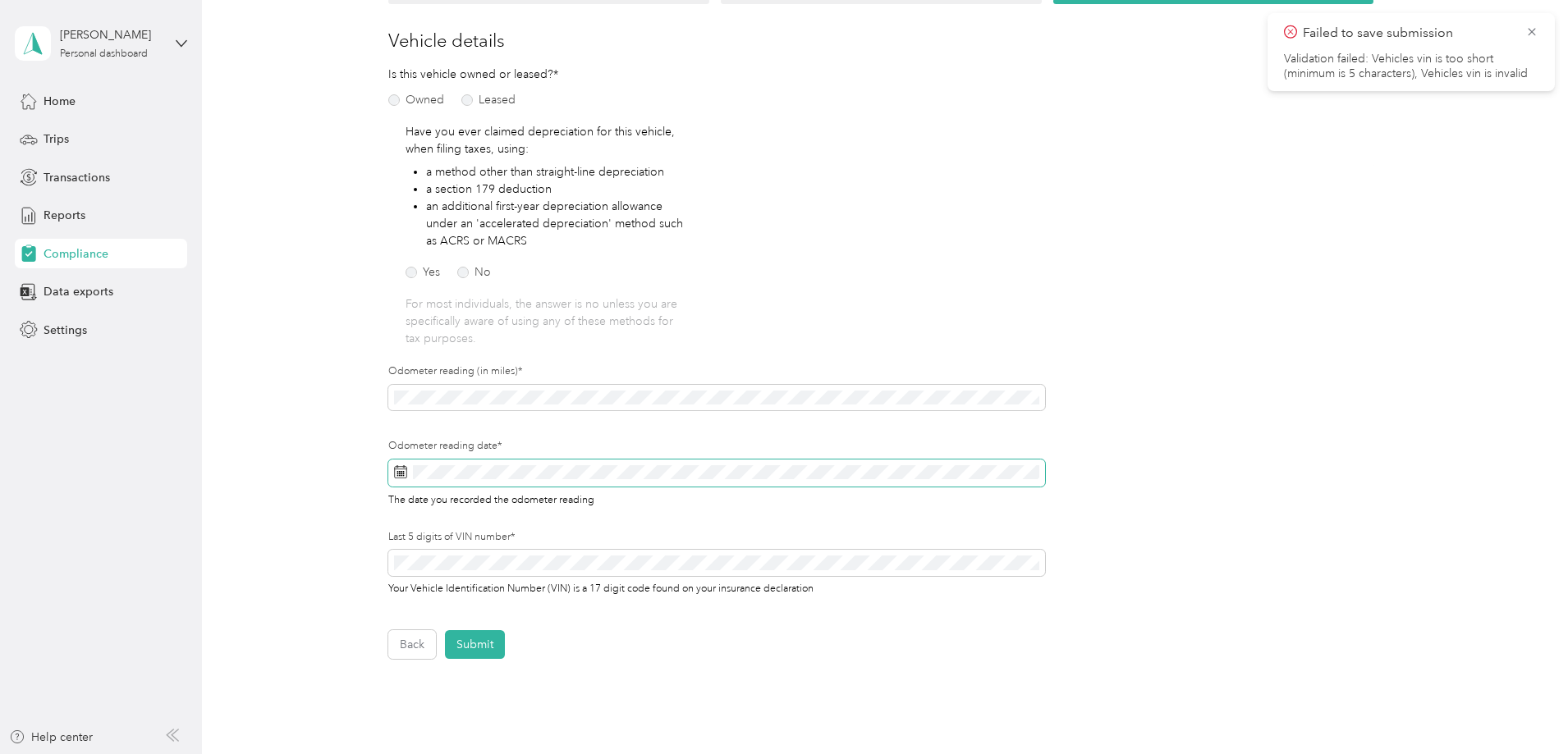
click at [399, 471] on rect at bounding box center [400, 472] width 2 height 2
click at [394, 477] on icon at bounding box center [400, 472] width 13 height 13
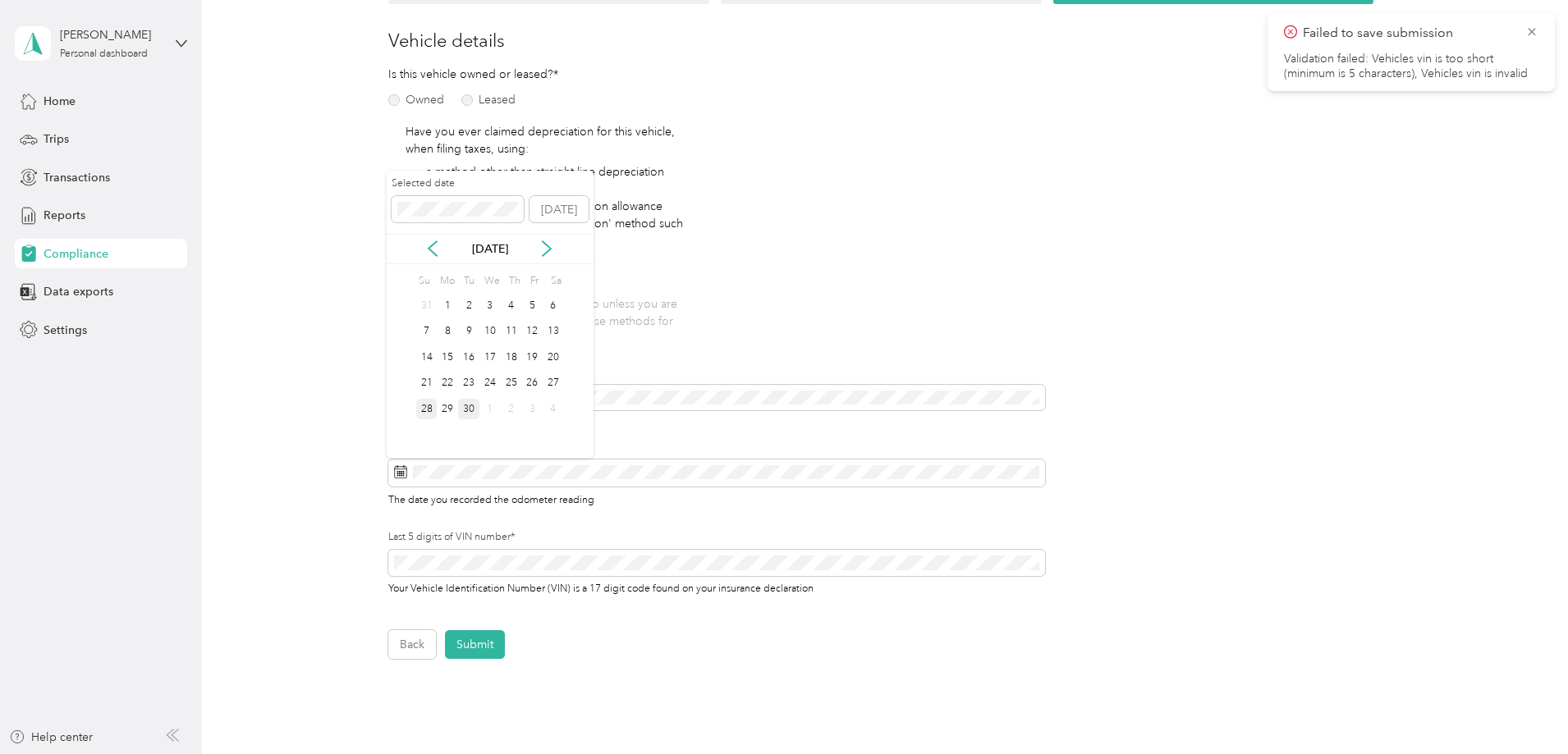
click at [431, 410] on div "28" at bounding box center [427, 410] width 22 height 21
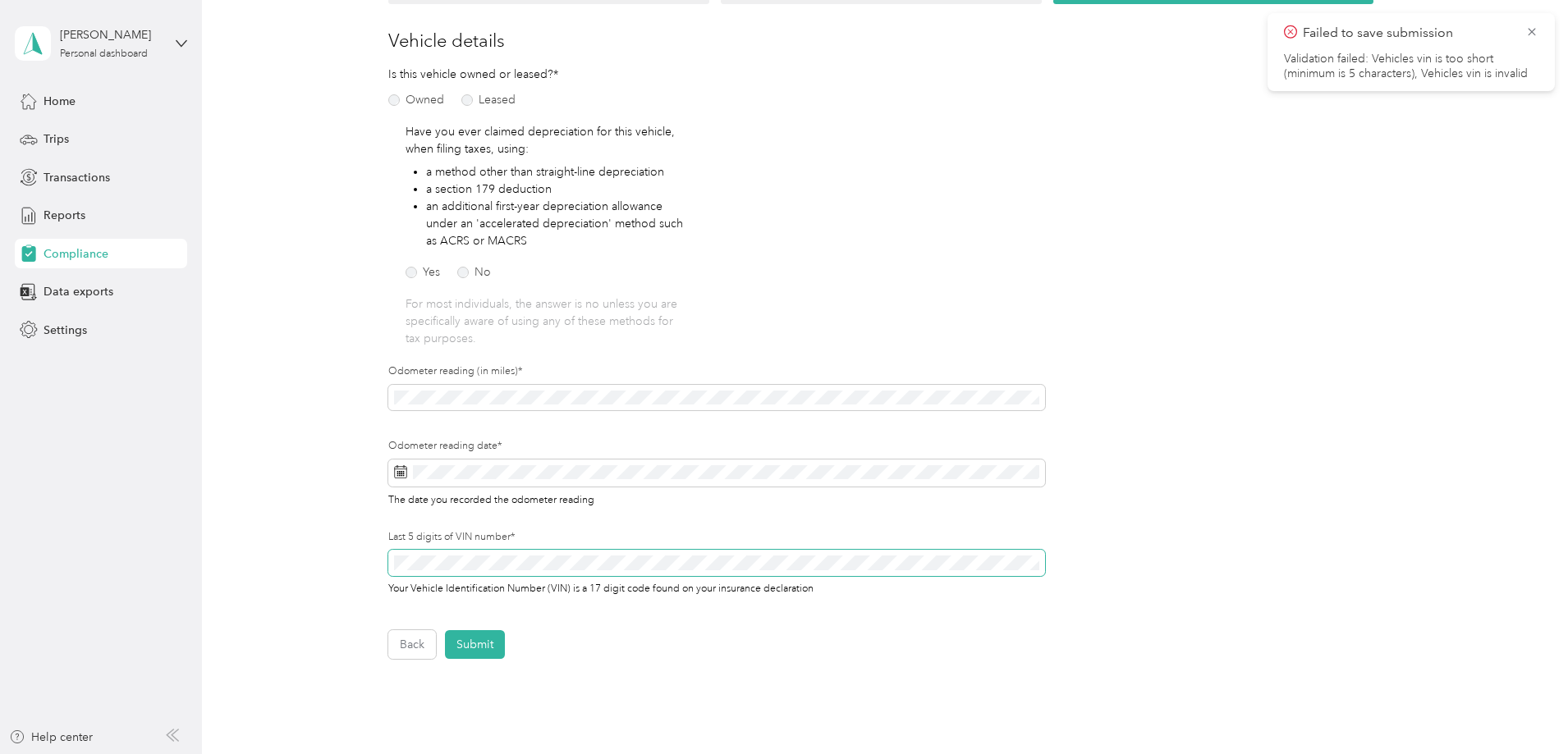
scroll to position [0, 0]
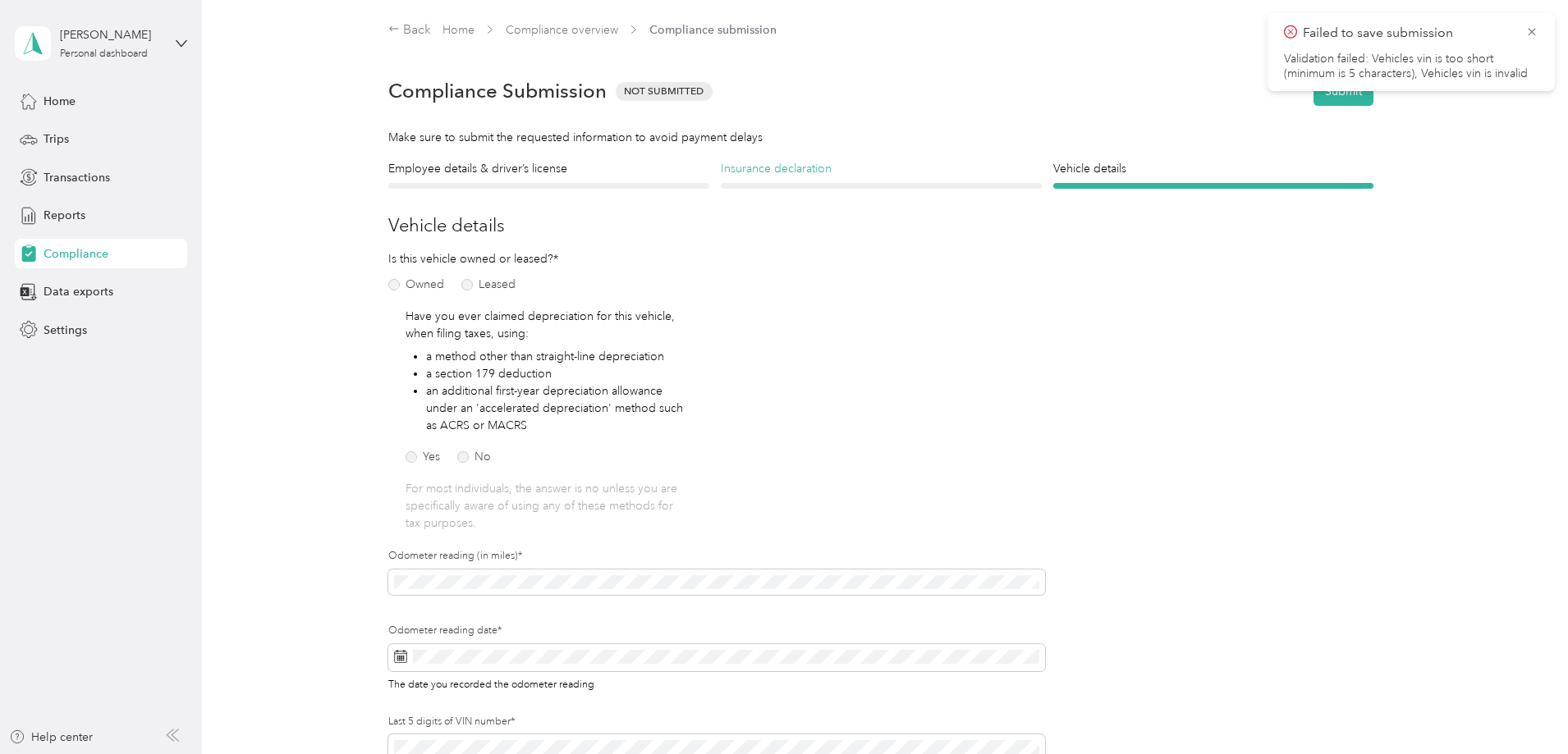
click at [788, 170] on h4 "Insurance declaration" at bounding box center [881, 168] width 321 height 17
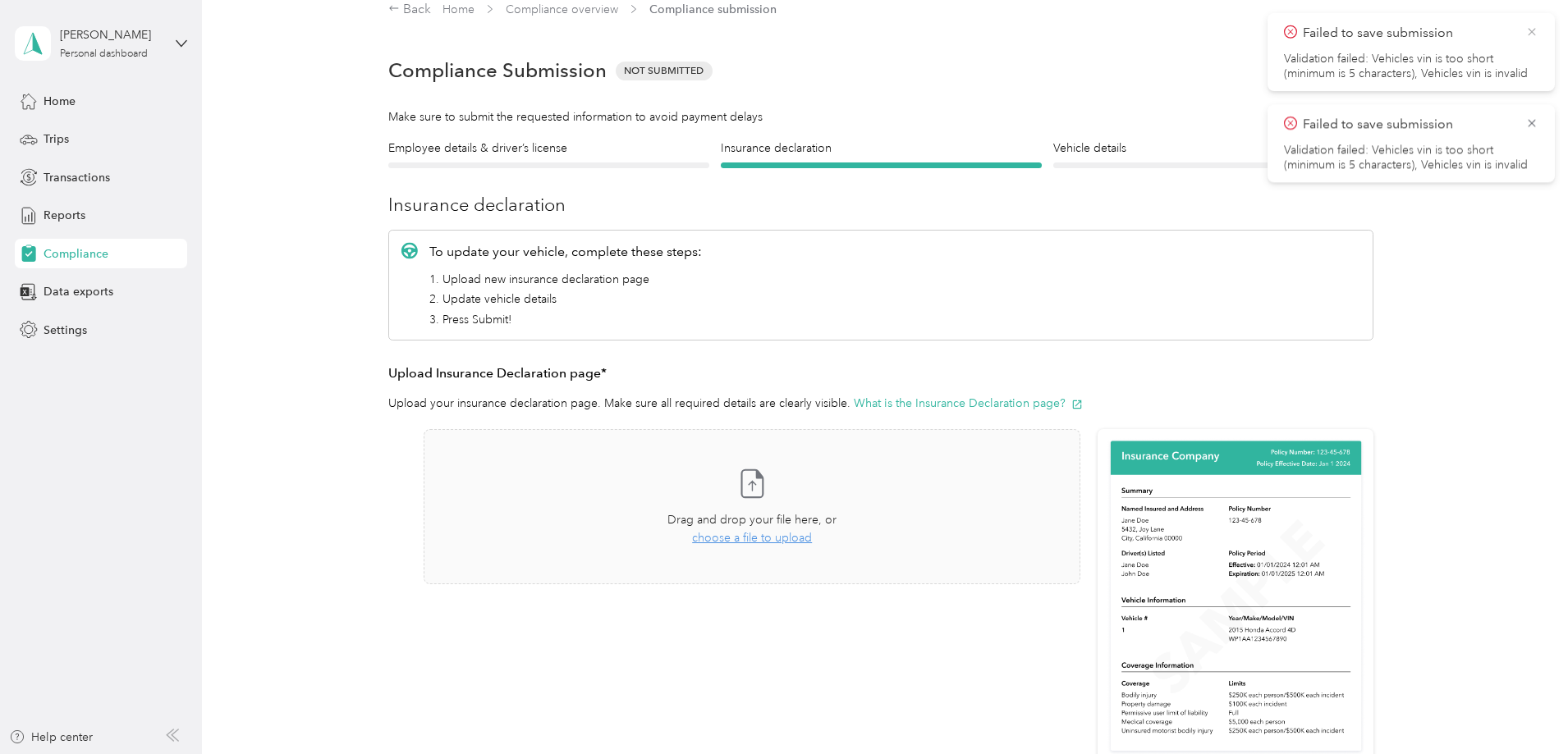
click at [1531, 35] on icon at bounding box center [1532, 32] width 13 height 15
click at [1533, 36] on icon at bounding box center [1532, 32] width 13 height 15
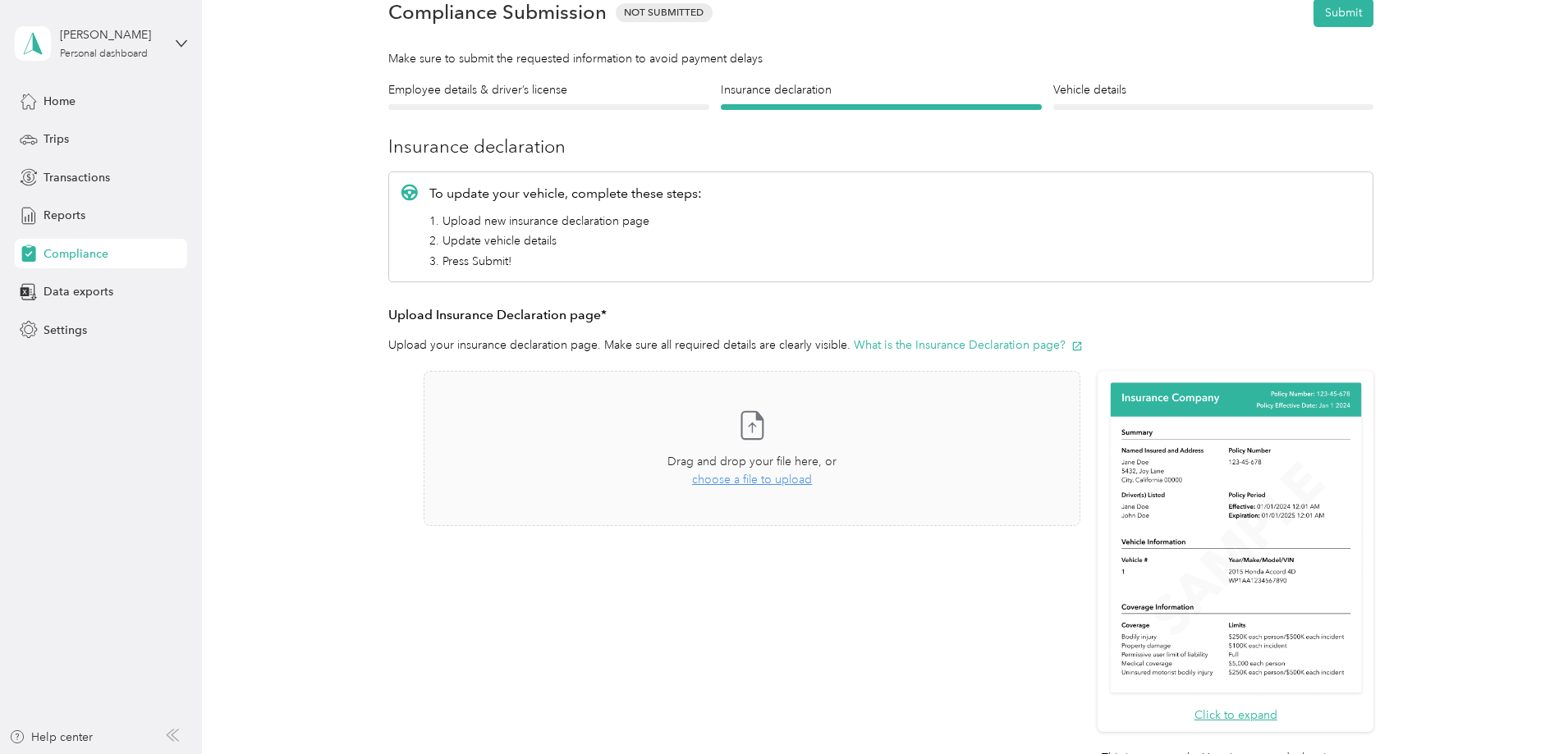
scroll to position [0, 0]
